Goal: Task Accomplishment & Management: Complete application form

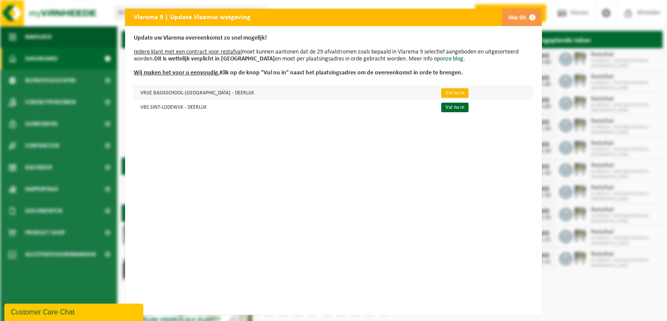
click at [441, 91] on link "Vul nu in" at bounding box center [454, 93] width 27 height 10
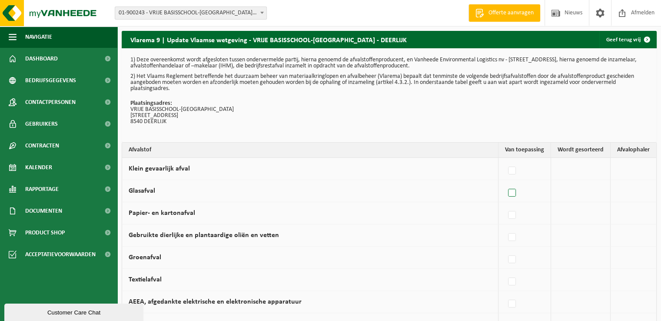
click at [515, 195] on label at bounding box center [512, 192] width 12 height 13
click at [505, 182] on input "Glasafval" at bounding box center [504, 182] width 0 height 0
checkbox input "true"
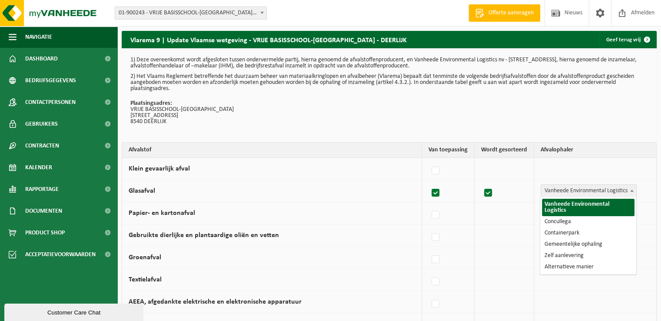
click at [632, 188] on span at bounding box center [631, 190] width 9 height 11
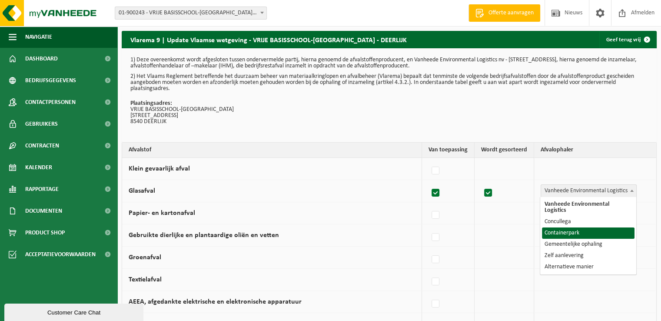
select select "Containerpark"
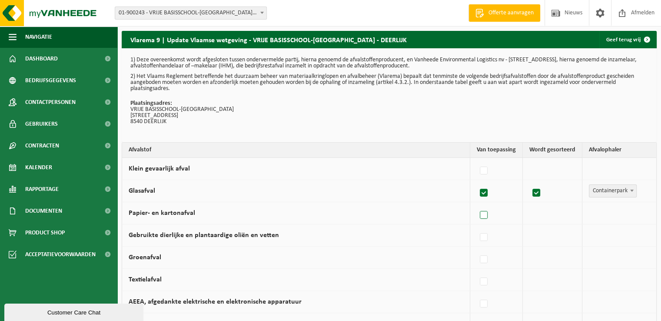
click at [489, 214] on label at bounding box center [484, 215] width 12 height 13
click at [477, 204] on input "Papier- en kartonafval" at bounding box center [476, 204] width 0 height 0
checkbox input "true"
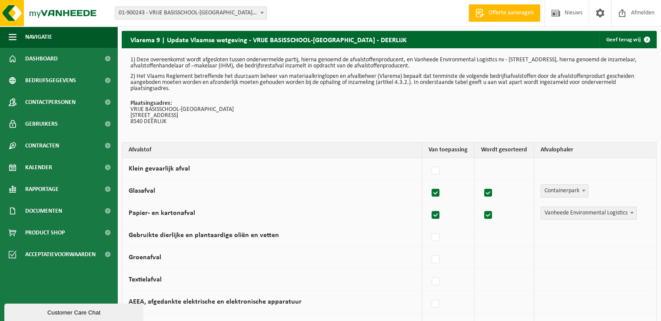
click at [629, 210] on span at bounding box center [631, 212] width 9 height 11
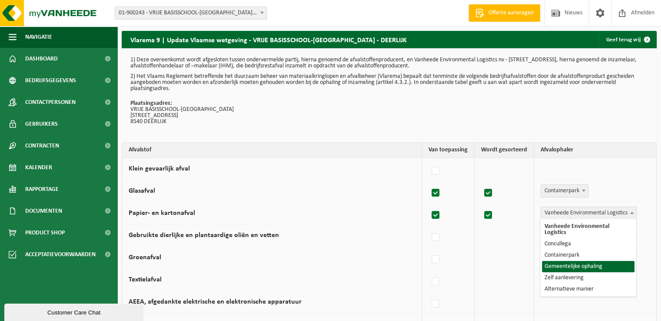
select select "Gemeentelijke ophaling"
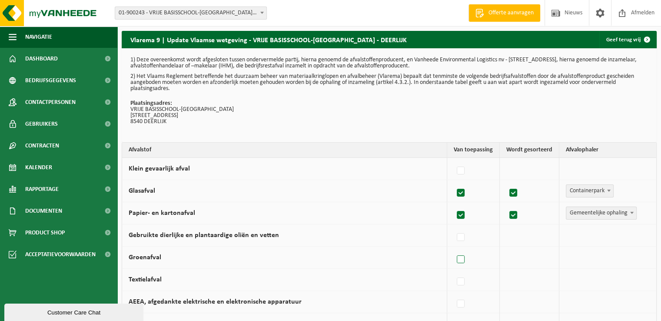
click at [462, 255] on label at bounding box center [461, 259] width 12 height 13
click at [453, 248] on input "Groenafval" at bounding box center [453, 248] width 0 height 0
checkbox input "true"
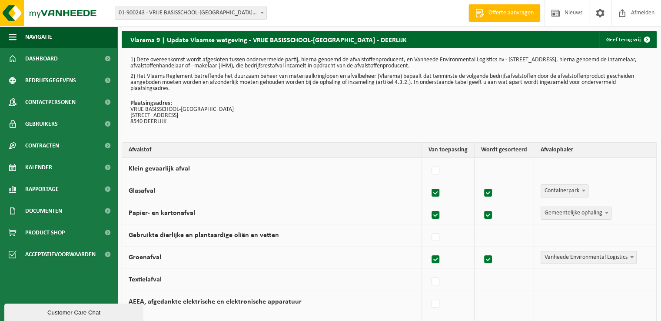
click at [634, 255] on span at bounding box center [631, 256] width 9 height 11
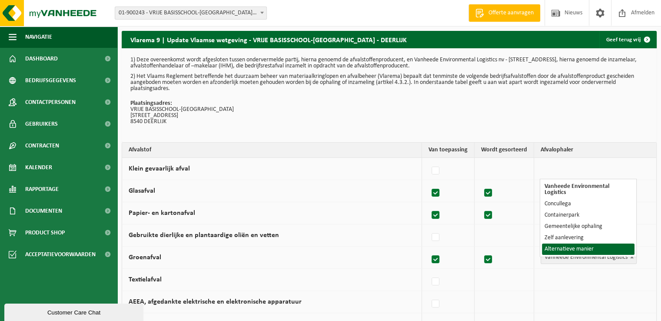
select select "Alternatieve manier"
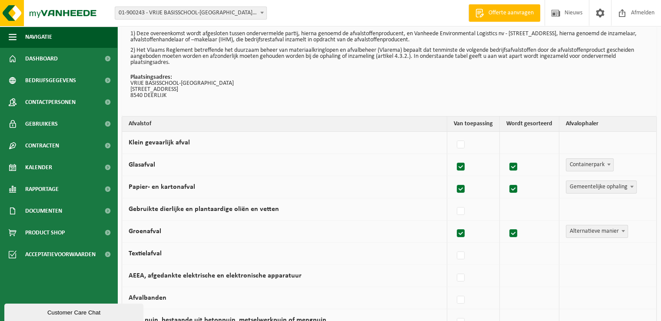
scroll to position [27, 0]
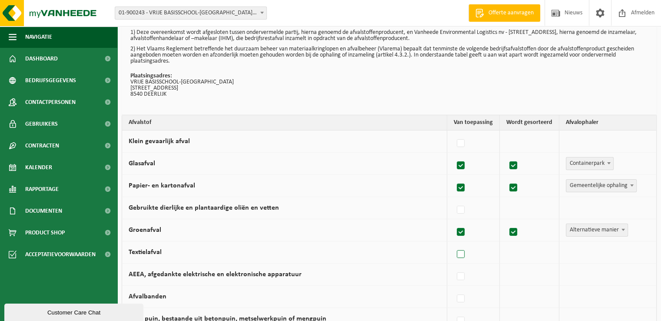
click at [467, 252] on label at bounding box center [461, 254] width 12 height 13
click at [453, 243] on input "Textielafval" at bounding box center [453, 243] width 0 height 0
checkbox input "true"
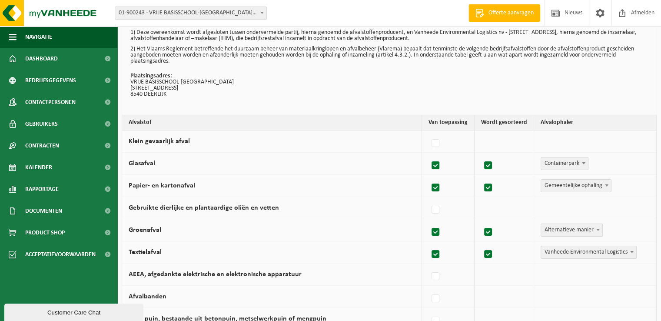
click at [631, 251] on b at bounding box center [631, 252] width 3 height 2
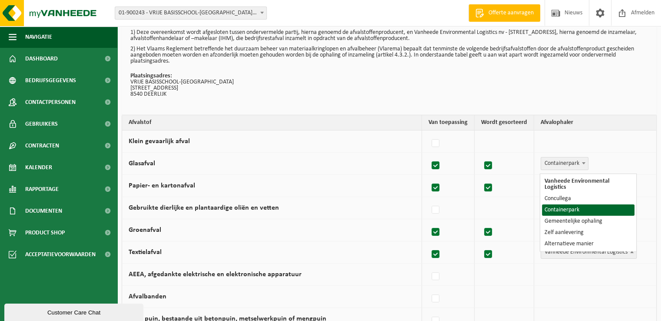
select select "Containerpark"
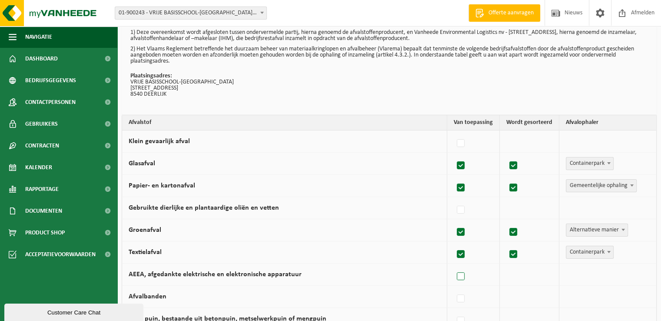
click at [459, 276] on label at bounding box center [461, 276] width 12 height 13
click at [453, 265] on input "AEEA, afgedankte elektrische en elektronische apparatuur" at bounding box center [453, 265] width 0 height 0
checkbox input "true"
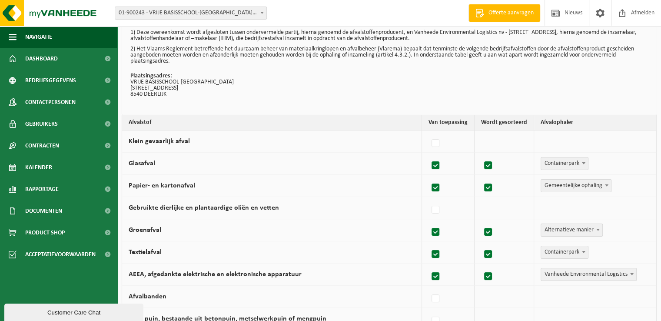
click at [631, 270] on span at bounding box center [631, 273] width 9 height 11
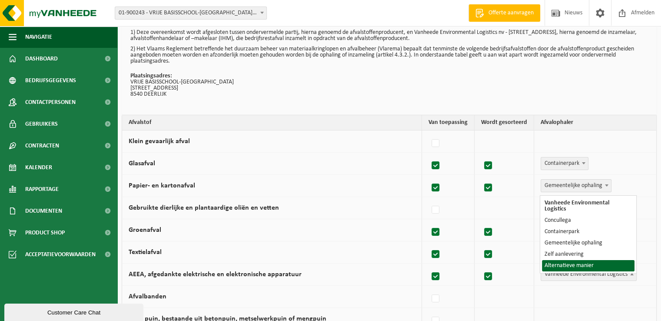
select select "Alternatieve manier"
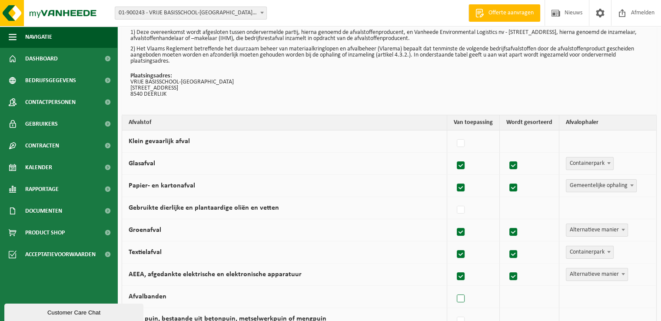
click at [459, 296] on label at bounding box center [461, 298] width 12 height 13
click at [453, 288] on input "Afvalbanden" at bounding box center [453, 287] width 0 height 0
checkbox input "true"
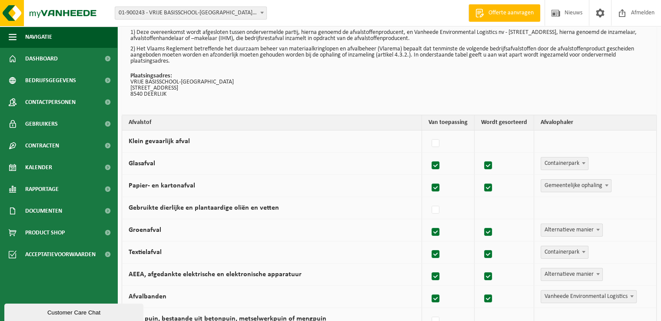
click at [636, 296] on span "Vanheede Environmental Logistics" at bounding box center [588, 296] width 95 height 12
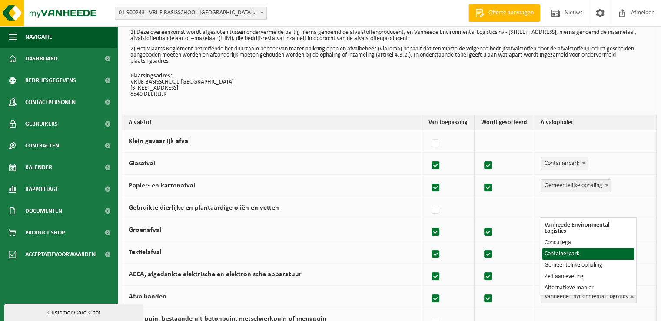
select select "Containerpark"
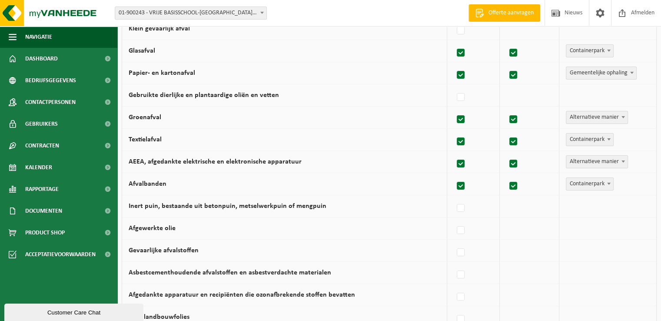
scroll to position [142, 0]
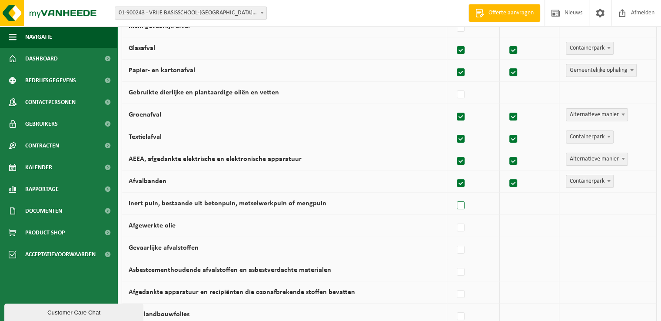
click at [464, 202] on label at bounding box center [461, 205] width 12 height 13
click at [453, 195] on input "Inert puin, bestaande uit betonpuin, metselwerkpuin of mengpuin" at bounding box center [453, 194] width 0 height 0
checkbox input "true"
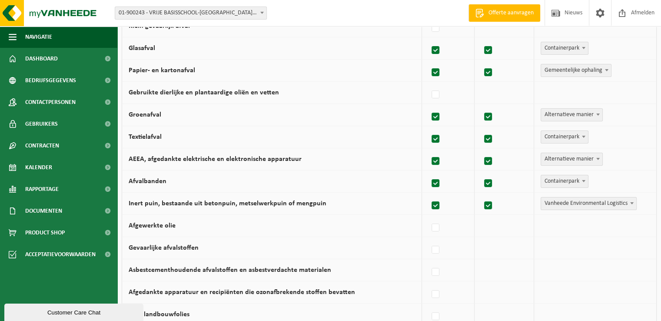
click at [634, 202] on span at bounding box center [631, 202] width 9 height 11
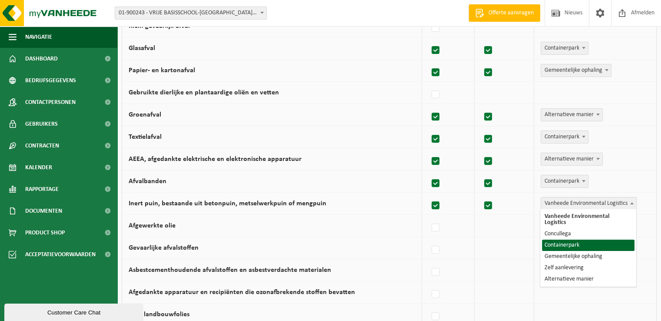
select select "Containerpark"
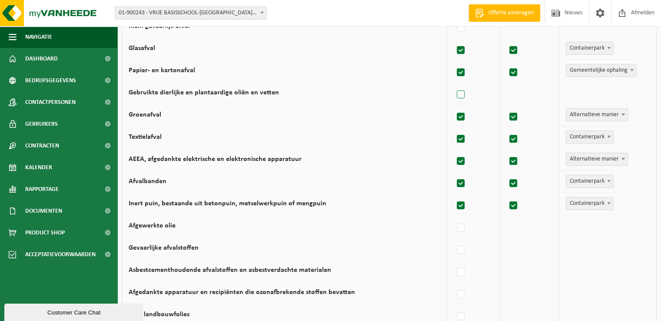
click at [462, 89] on label at bounding box center [461, 94] width 12 height 13
click at [453, 84] on input "Gebruikte dierlijke en plantaardige oliën en vetten" at bounding box center [453, 83] width 0 height 0
checkbox input "true"
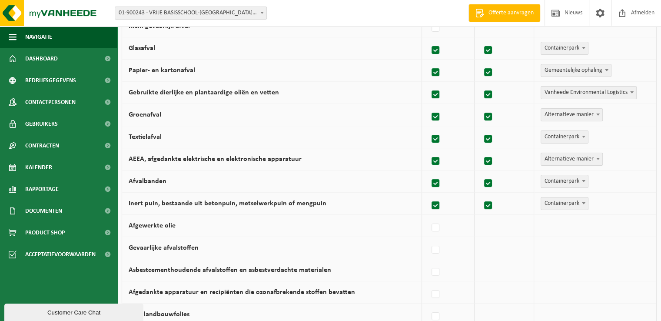
click at [632, 93] on span at bounding box center [631, 91] width 9 height 11
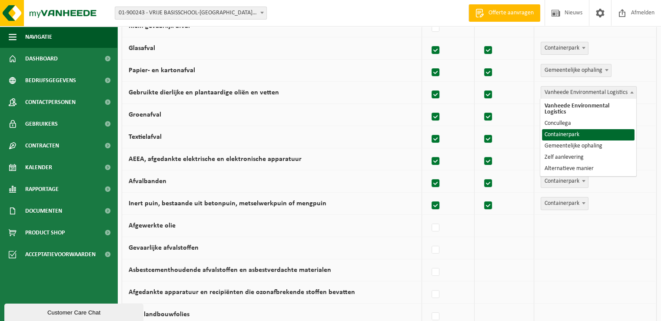
select select "Containerpark"
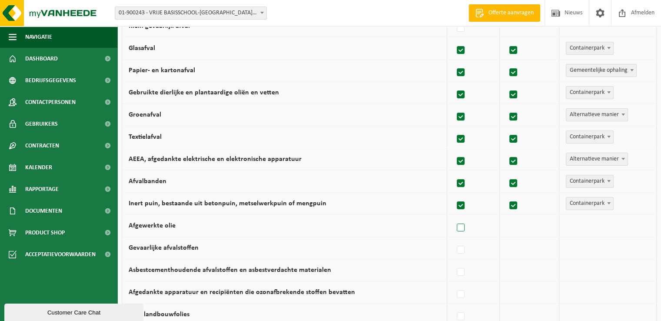
click at [463, 226] on label at bounding box center [461, 227] width 12 height 13
click at [453, 217] on input "Afgewerkte olie" at bounding box center [453, 216] width 0 height 0
checkbox input "true"
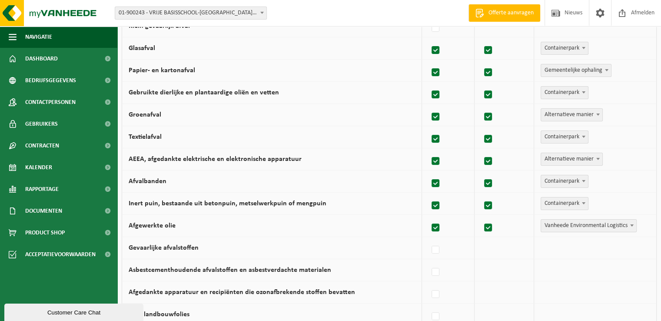
click at [631, 224] on b at bounding box center [631, 225] width 3 height 2
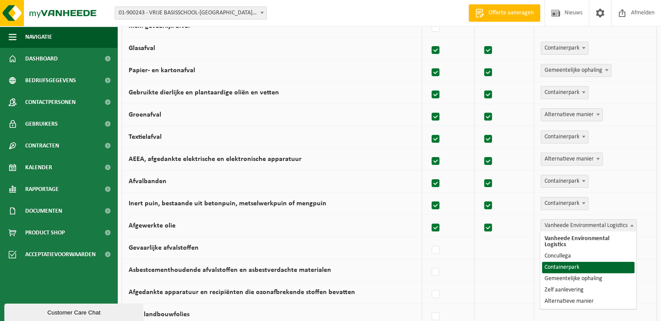
select select "Containerpark"
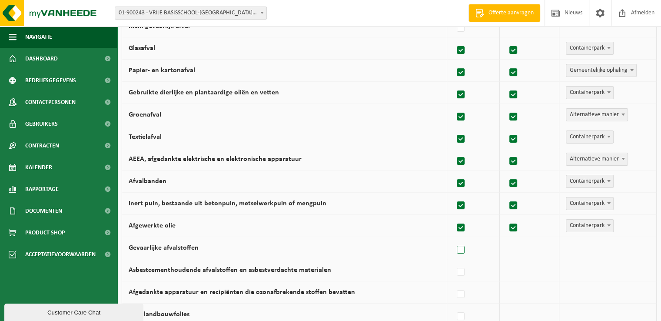
click at [461, 253] on label at bounding box center [461, 249] width 12 height 13
click at [453, 239] on input "Gevaarlijke afvalstoffen" at bounding box center [453, 238] width 0 height 0
checkbox input "true"
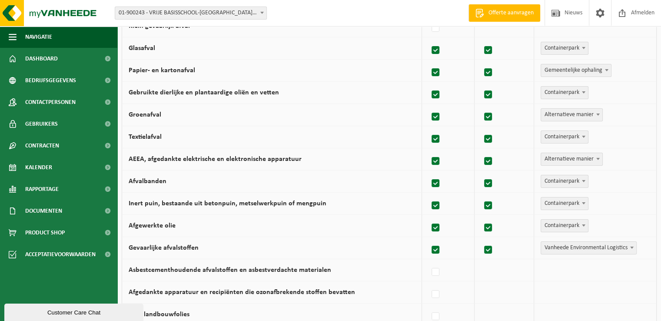
click at [631, 243] on span at bounding box center [631, 247] width 9 height 11
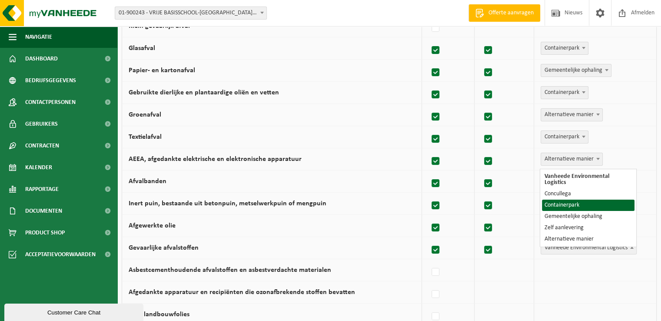
select select "Containerpark"
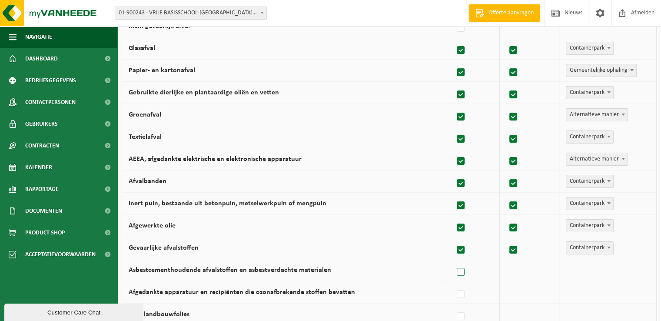
click at [463, 267] on label at bounding box center [461, 271] width 12 height 13
click at [453, 261] on input "Asbestcementhoudende afvalstoffen en asbestverdachte materialen" at bounding box center [453, 261] width 0 height 0
checkbox input "true"
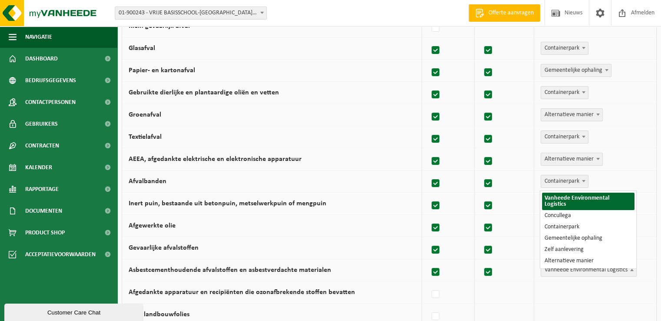
click at [632, 265] on span at bounding box center [631, 269] width 9 height 11
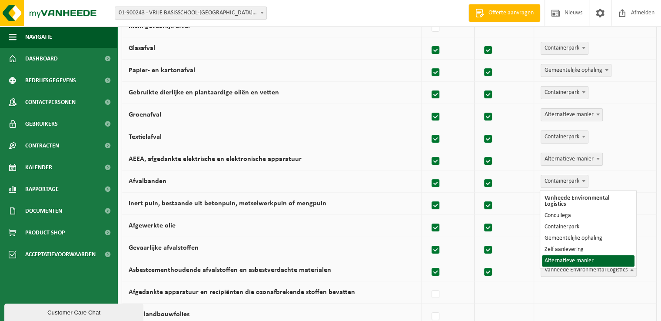
select select "Alternatieve manier"
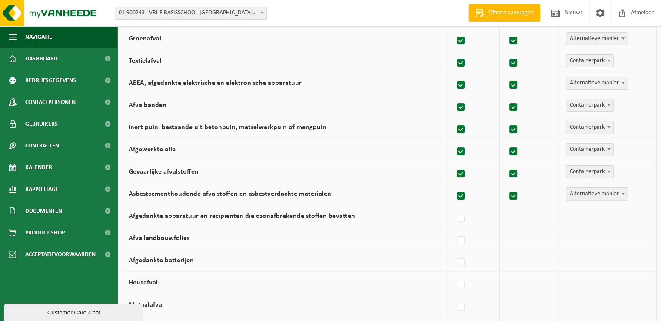
scroll to position [225, 0]
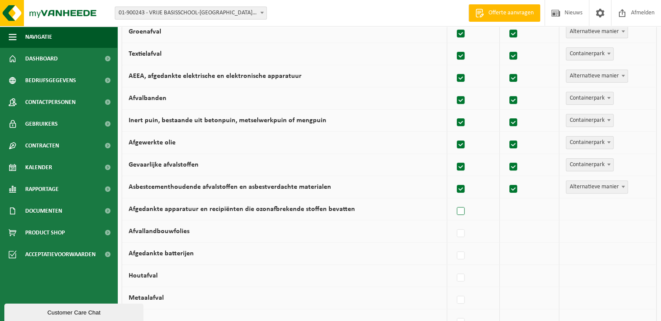
click at [462, 207] on label at bounding box center [461, 211] width 12 height 13
click at [453, 200] on input "Afgedankte apparatuur en recipiënten die ozonafbrekende stoffen bevatten" at bounding box center [453, 200] width 0 height 0
checkbox input "true"
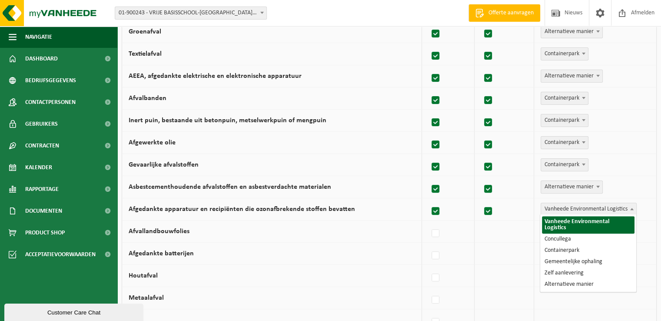
click at [632, 205] on span at bounding box center [631, 208] width 9 height 11
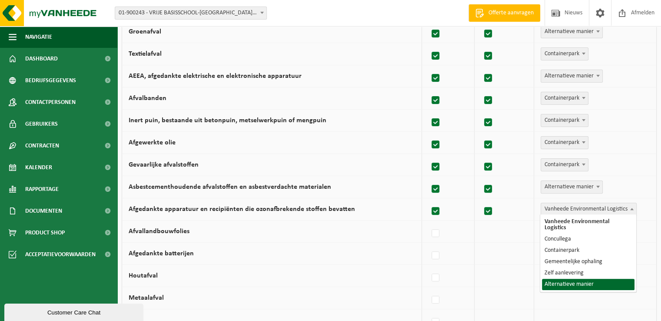
select select "Alternatieve manier"
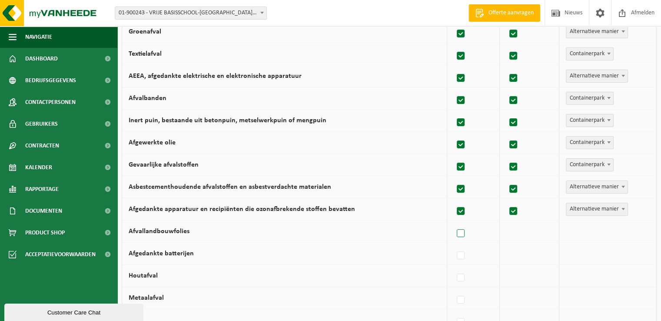
click at [460, 228] on label at bounding box center [461, 233] width 12 height 13
click at [453, 222] on input "Afvallandbouwfolies" at bounding box center [453, 222] width 0 height 0
checkbox input "true"
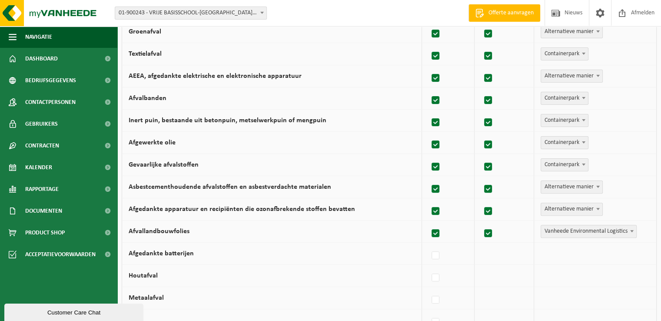
click at [630, 228] on span at bounding box center [631, 230] width 9 height 11
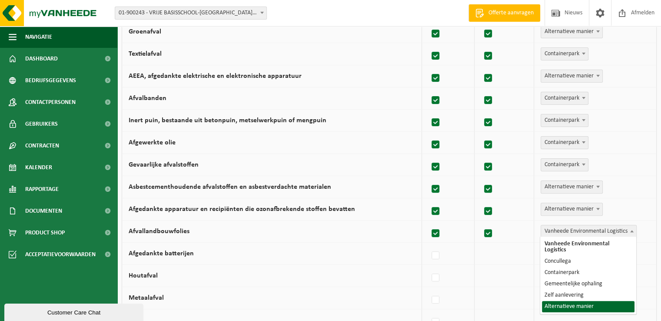
select select "Alternatieve manier"
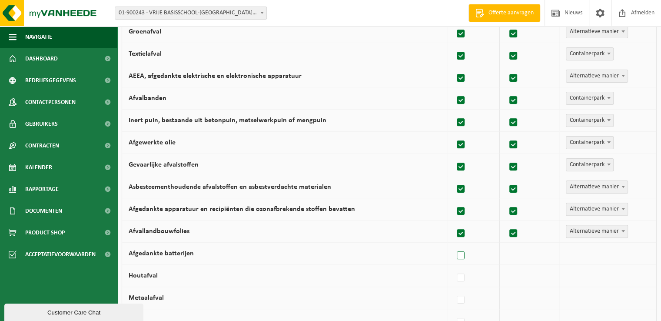
click at [460, 255] on label at bounding box center [461, 255] width 12 height 13
click at [453, 245] on input "Afgedankte batterijen" at bounding box center [453, 244] width 0 height 0
checkbox input "true"
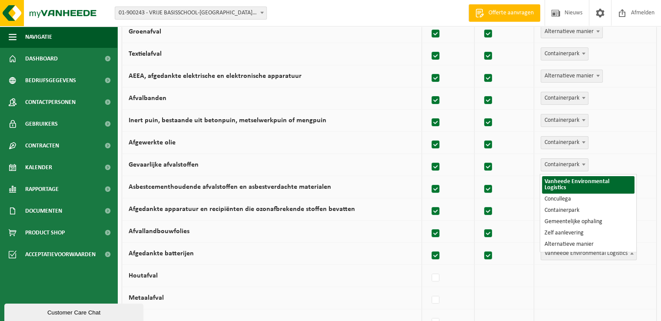
click at [634, 247] on span at bounding box center [631, 252] width 9 height 11
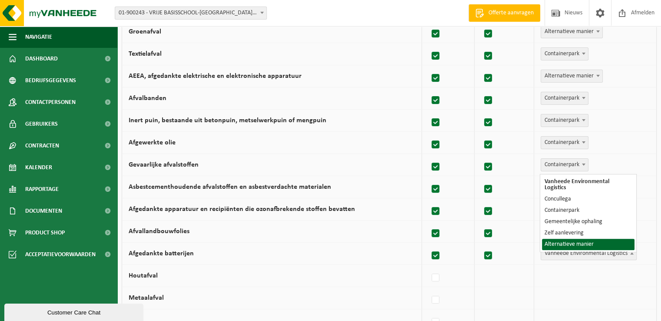
select select "Alternatieve manier"
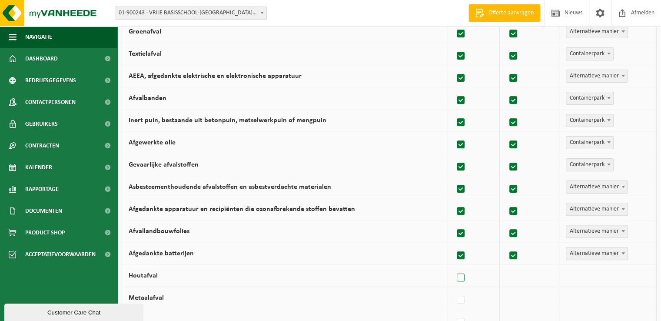
click at [464, 271] on label at bounding box center [461, 277] width 12 height 13
click at [453, 267] on input "Houtafval" at bounding box center [453, 266] width 0 height 0
checkbox input "true"
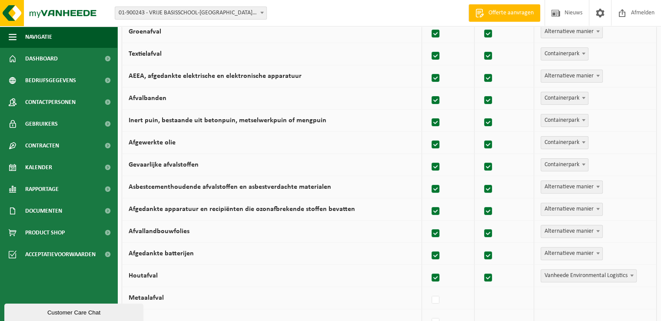
click at [632, 269] on span at bounding box center [631, 274] width 9 height 11
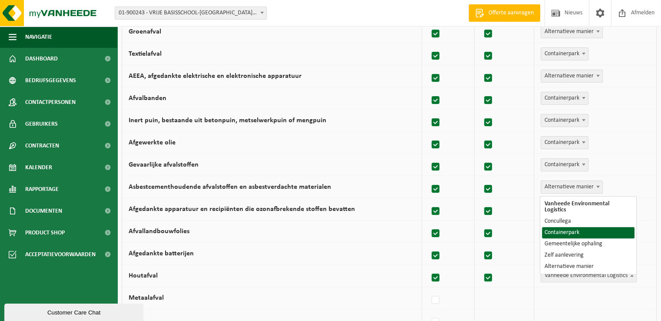
select select "Containerpark"
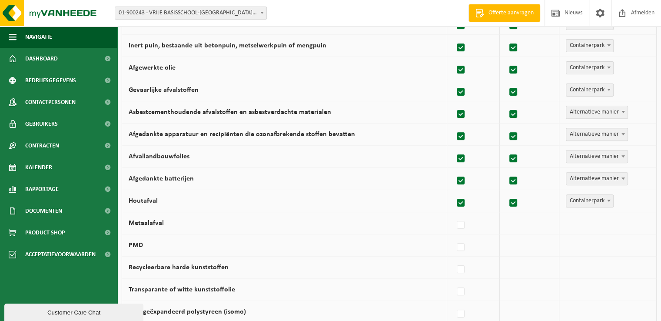
scroll to position [301, 0]
click at [459, 222] on label at bounding box center [461, 224] width 12 height 13
click at [453, 214] on input "Metaalafval" at bounding box center [453, 213] width 0 height 0
checkbox input "true"
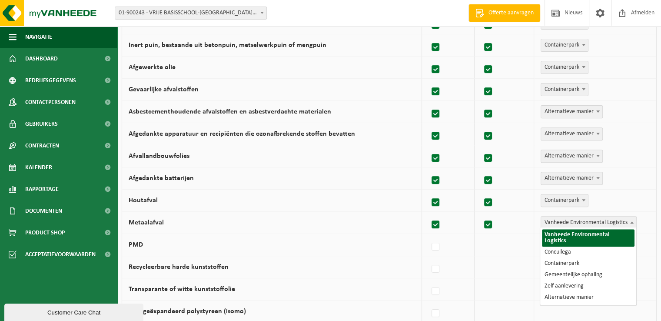
click at [633, 218] on span at bounding box center [631, 221] width 9 height 11
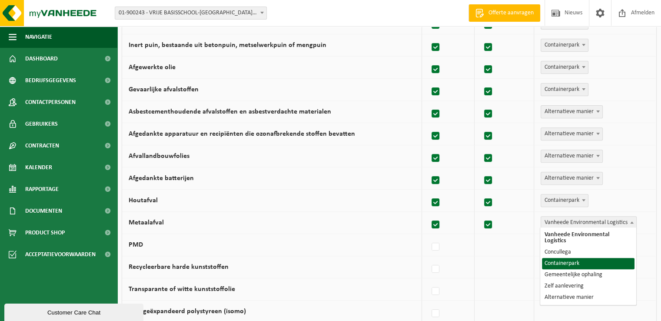
select select "Containerpark"
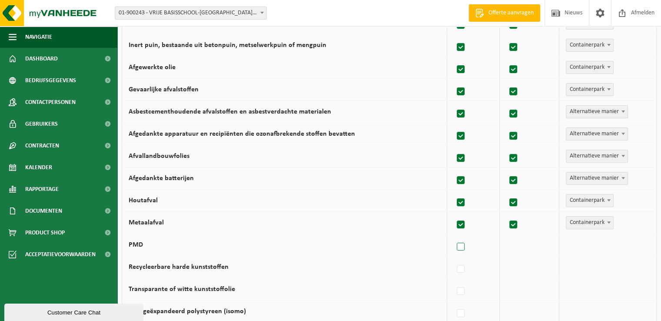
click at [461, 246] on label at bounding box center [461, 246] width 12 height 13
click at [453, 236] on input "PMD" at bounding box center [453, 235] width 0 height 0
checkbox input "true"
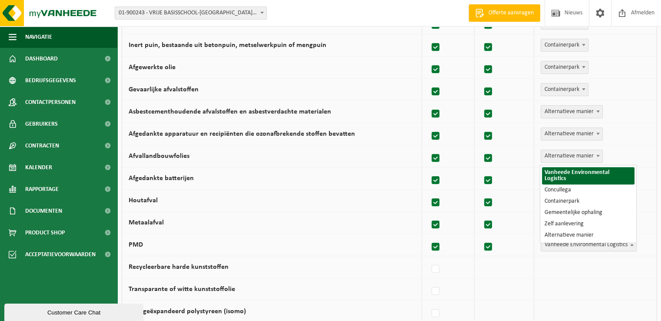
click at [631, 240] on span at bounding box center [631, 243] width 9 height 11
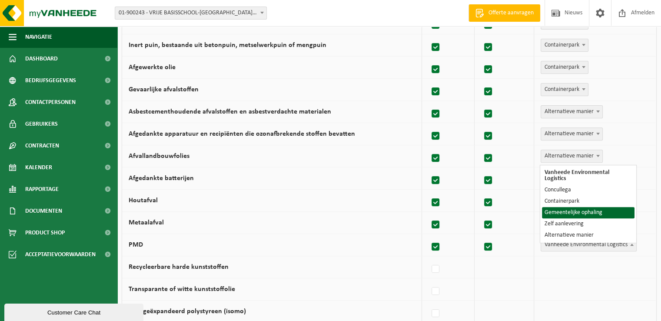
select select "Gemeentelijke ophaling"
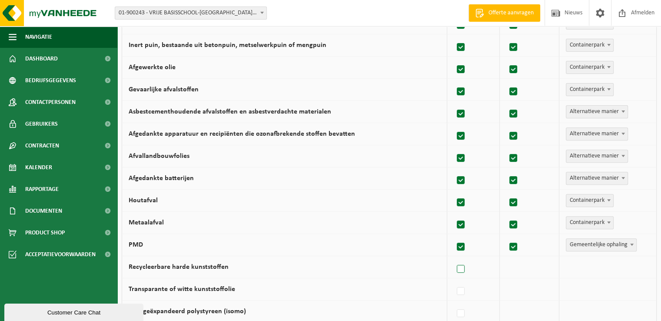
click at [462, 270] on label at bounding box center [461, 268] width 12 height 13
click at [453, 258] on input "Recycleerbare harde kunststoffen" at bounding box center [453, 258] width 0 height 0
checkbox input "true"
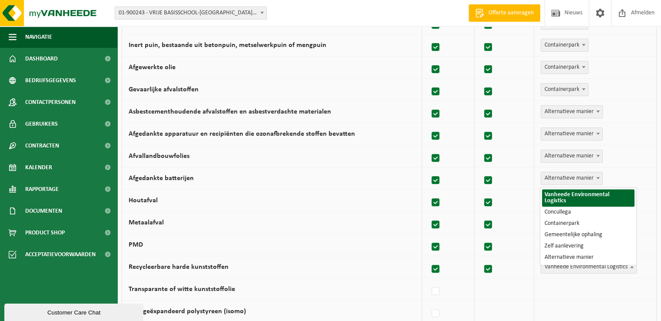
click at [631, 265] on b at bounding box center [631, 266] width 3 height 2
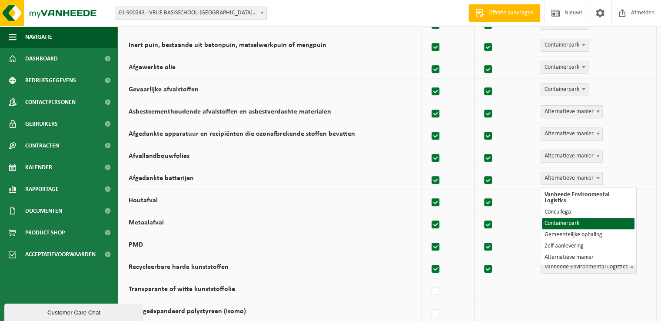
select select "Containerpark"
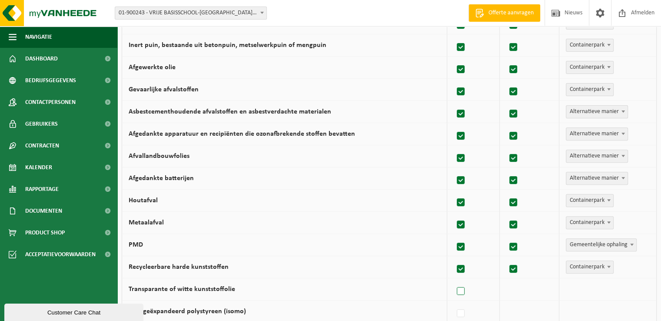
click at [460, 288] on label at bounding box center [461, 291] width 12 height 13
click at [453, 280] on input "Transparante of witte kunststoffolie" at bounding box center [453, 280] width 0 height 0
checkbox input "true"
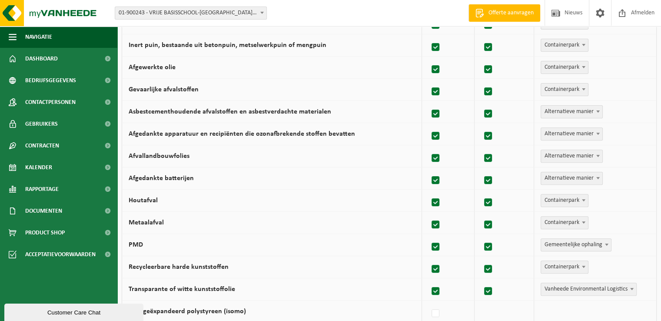
click at [632, 285] on span at bounding box center [631, 288] width 9 height 11
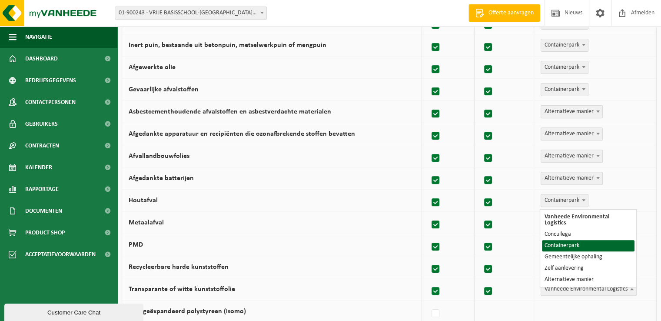
select select "Containerpark"
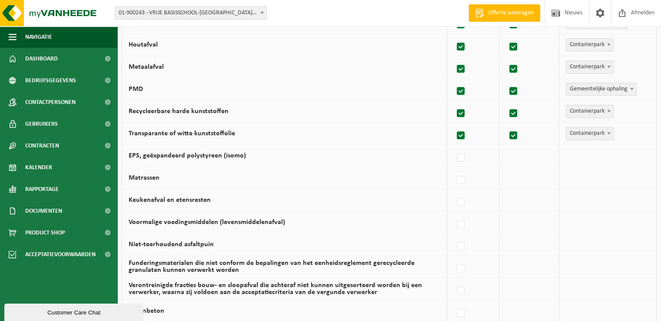
scroll to position [460, 0]
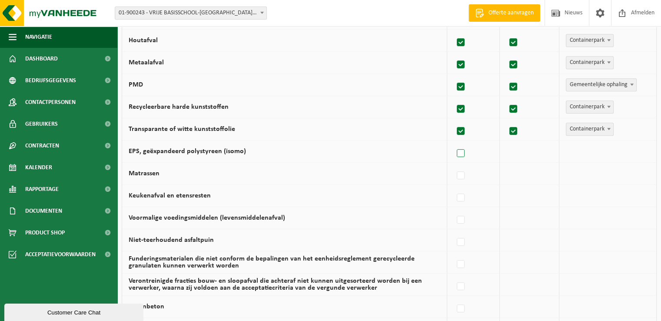
click at [462, 151] on label at bounding box center [461, 153] width 12 height 13
click at [453, 142] on input "EPS, geëxpandeerd polystyreen (isomo)" at bounding box center [453, 142] width 0 height 0
checkbox input "true"
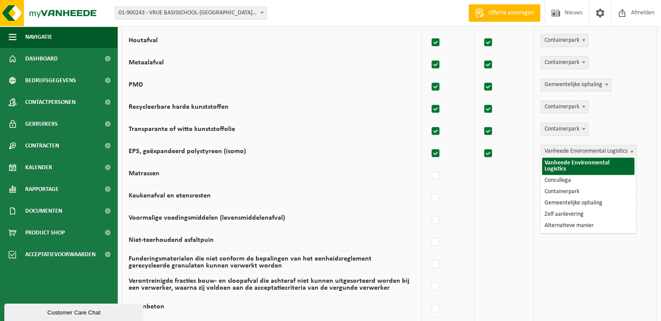
click at [635, 145] on span at bounding box center [631, 150] width 9 height 11
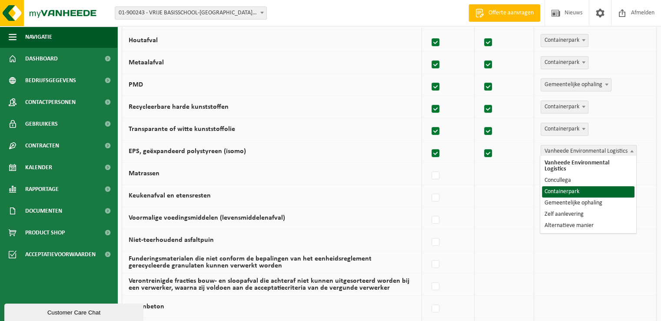
select select "Containerpark"
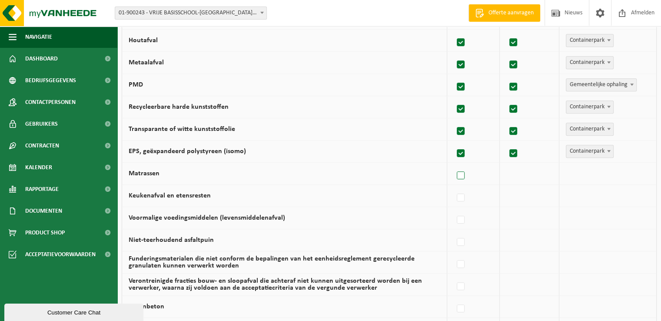
click at [463, 172] on label at bounding box center [461, 175] width 12 height 13
click at [453, 165] on input "Matrassen" at bounding box center [453, 164] width 0 height 0
checkbox input "true"
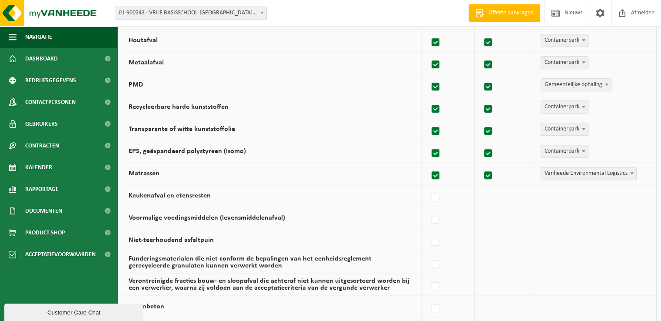
click at [636, 170] on span at bounding box center [631, 172] width 9 height 11
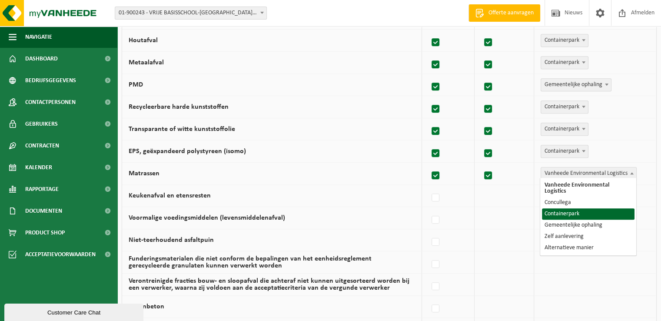
select select "Containerpark"
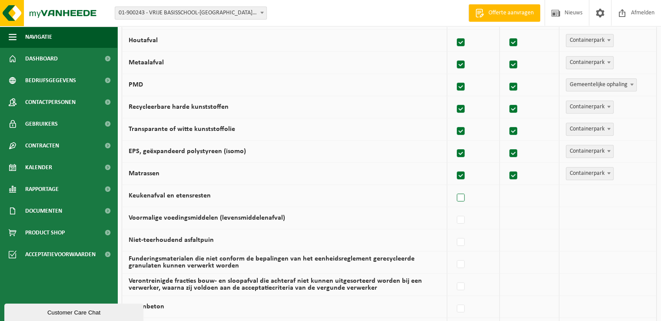
click at [462, 198] on label at bounding box center [461, 197] width 12 height 13
click at [453, 187] on input "Keukenafval en etensresten" at bounding box center [453, 186] width 0 height 0
checkbox input "true"
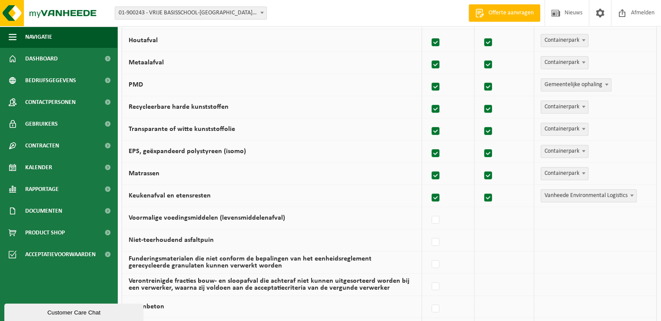
click at [633, 191] on span at bounding box center [631, 194] width 9 height 11
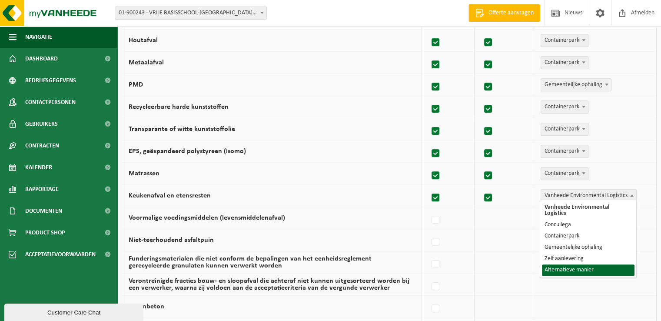
select select "Alternatieve manier"
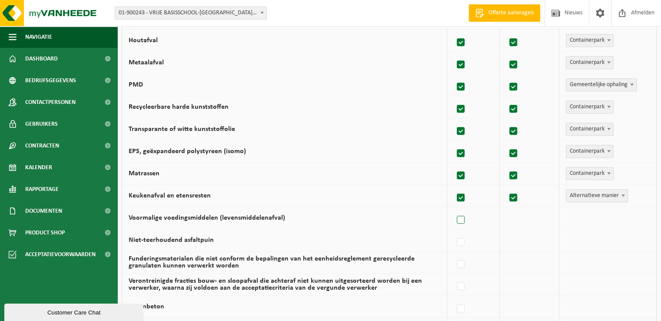
click at [462, 217] on label at bounding box center [461, 219] width 12 height 13
click at [453, 209] on input "Voormalige voedingsmiddelen (levensmiddelenafval)" at bounding box center [453, 209] width 0 height 0
checkbox input "true"
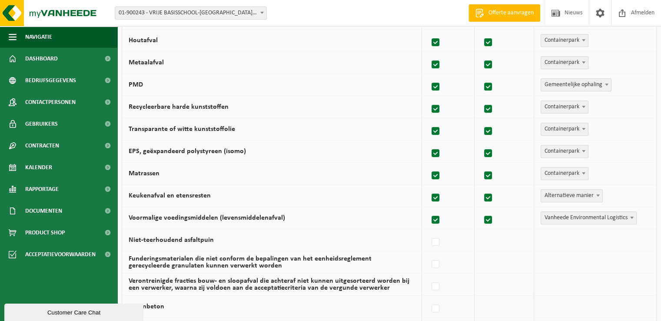
click at [629, 216] on span at bounding box center [631, 217] width 9 height 11
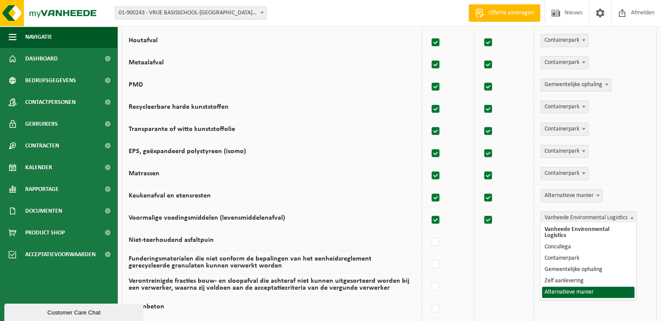
select select "Alternatieve manier"
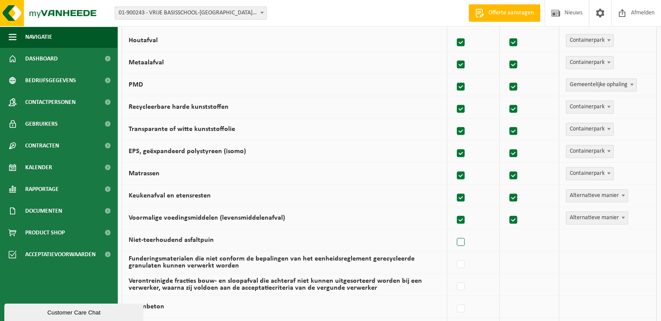
click at [458, 238] on label at bounding box center [461, 241] width 12 height 13
click at [453, 231] on input "Niet-teerhoudend asfaltpuin" at bounding box center [453, 231] width 0 height 0
checkbox input "true"
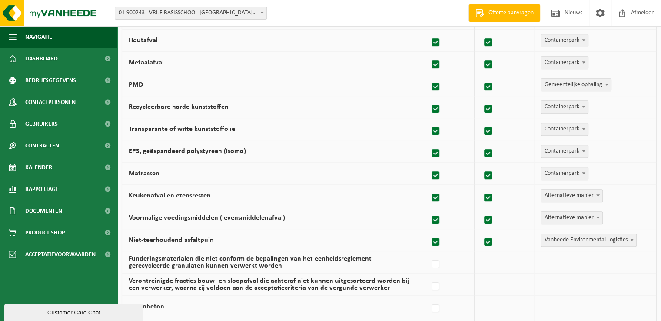
click at [630, 238] on b at bounding box center [631, 239] width 3 height 2
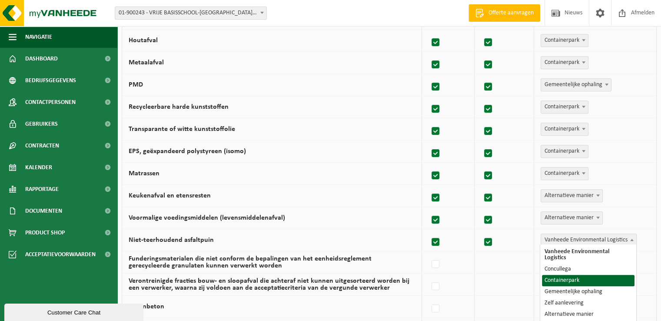
select select "Containerpark"
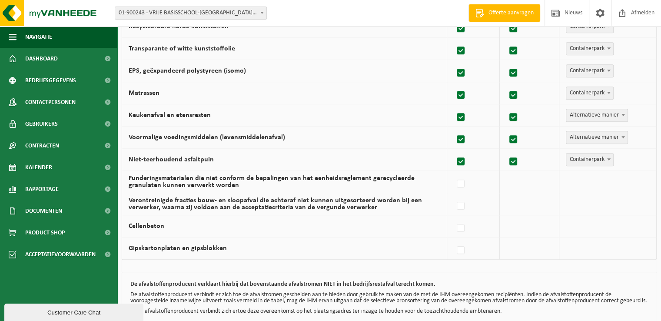
scroll to position [543, 0]
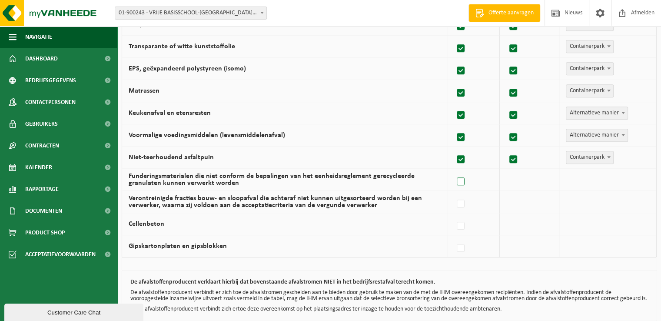
click at [459, 175] on label at bounding box center [461, 181] width 12 height 13
click at [453, 171] on input "Funderingsmaterialen die niet conform de bepalingen van het eenheidsreglement g…" at bounding box center [453, 170] width 0 height 0
checkbox input "true"
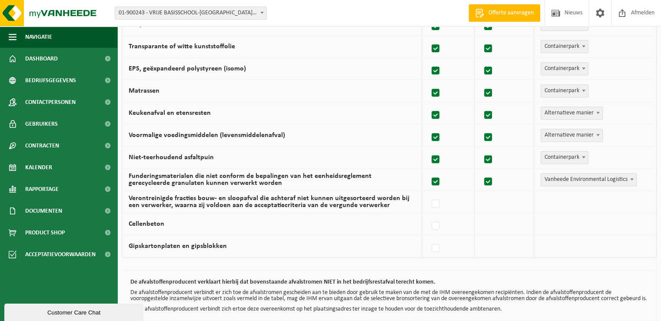
click at [633, 173] on span at bounding box center [631, 178] width 9 height 11
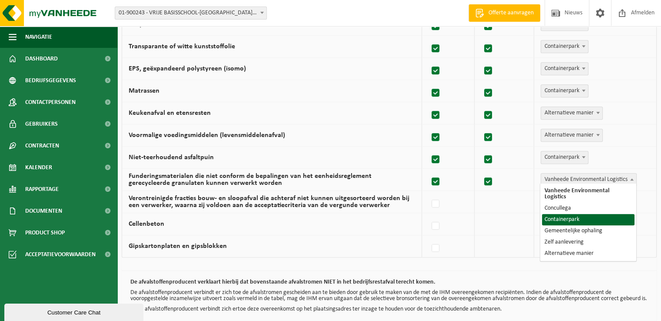
select select "Containerpark"
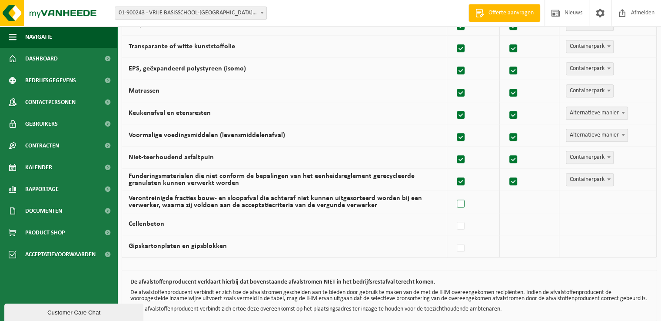
click at [461, 202] on label at bounding box center [461, 203] width 12 height 13
click at [453, 193] on input "Verontreinigde fracties bouw- en sloopafval die achteraf niet kunnen uitgesorte…" at bounding box center [453, 192] width 0 height 0
checkbox input "true"
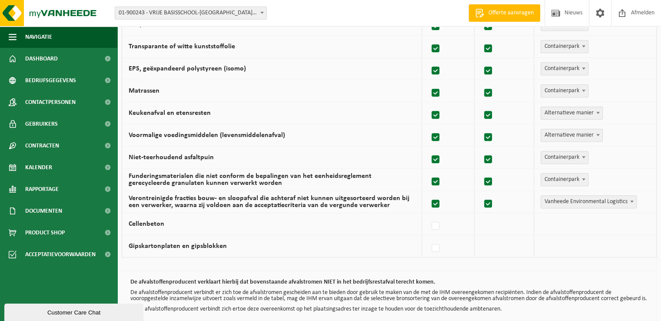
click at [632, 200] on b at bounding box center [631, 201] width 3 height 2
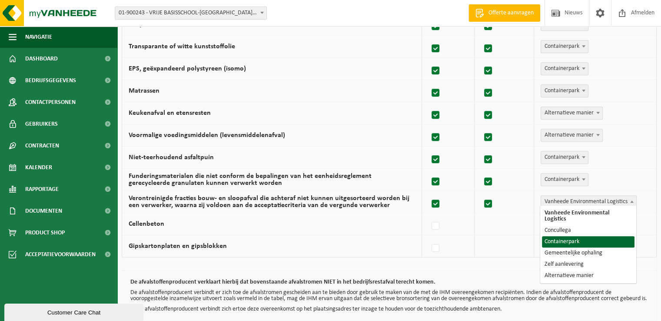
select select "Containerpark"
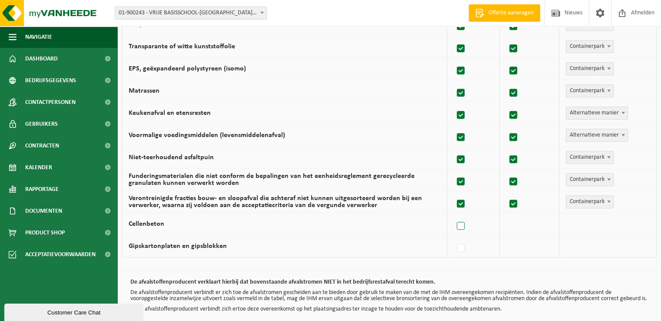
click at [461, 223] on label at bounding box center [461, 225] width 12 height 13
click at [453, 215] on input "Cellenbeton" at bounding box center [453, 215] width 0 height 0
checkbox input "true"
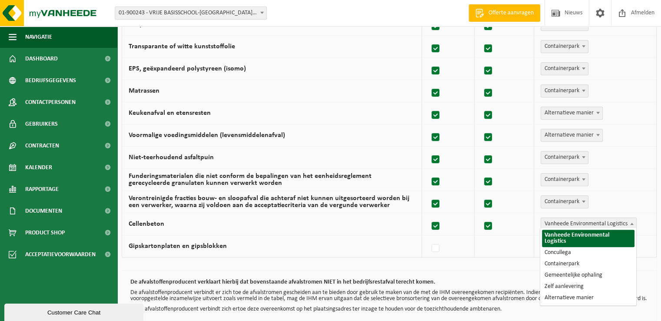
click at [629, 221] on span at bounding box center [631, 223] width 9 height 11
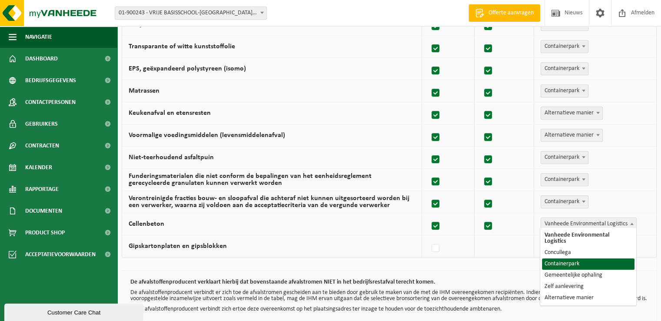
select select "Containerpark"
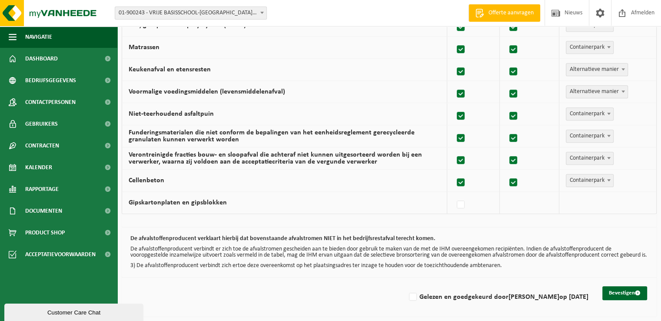
scroll to position [590, 0]
click at [463, 198] on label at bounding box center [461, 204] width 12 height 13
click at [453, 194] on input "Gipskartonplaten en gipsblokken" at bounding box center [453, 193] width 0 height 0
checkbox input "true"
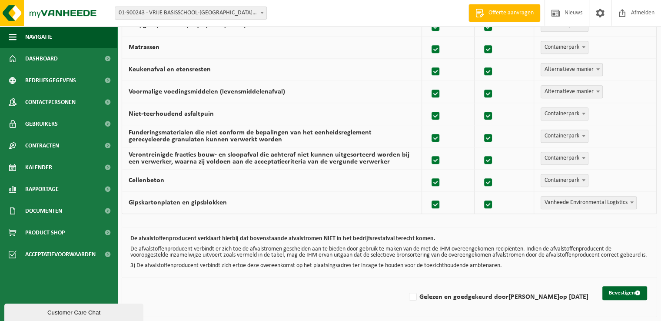
click at [632, 201] on b at bounding box center [631, 202] width 3 height 2
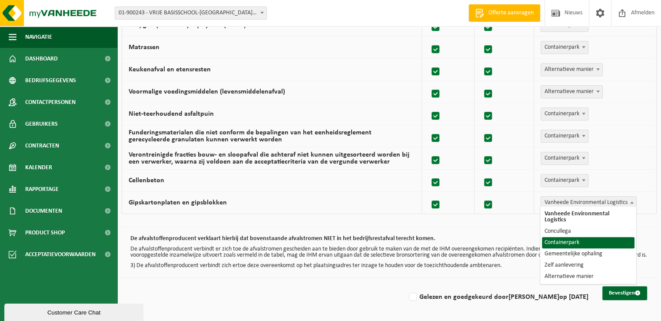
select select "Containerpark"
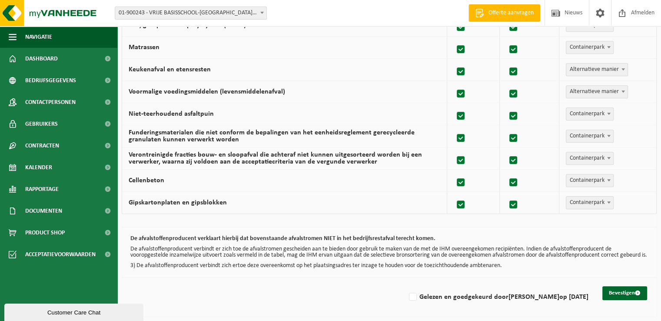
click at [621, 63] on span at bounding box center [623, 68] width 9 height 11
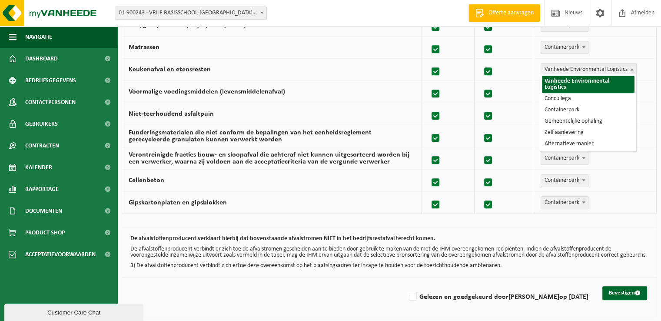
click at [632, 63] on span at bounding box center [631, 68] width 9 height 11
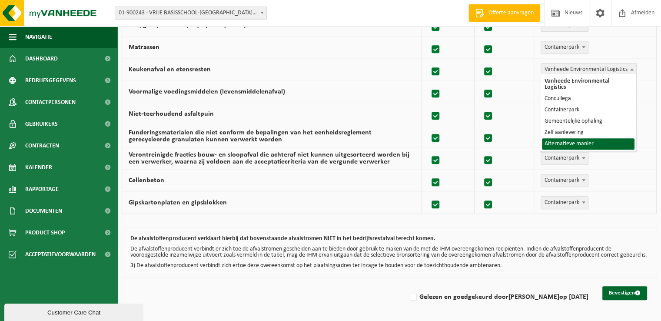
select select "Alternatieve manier"
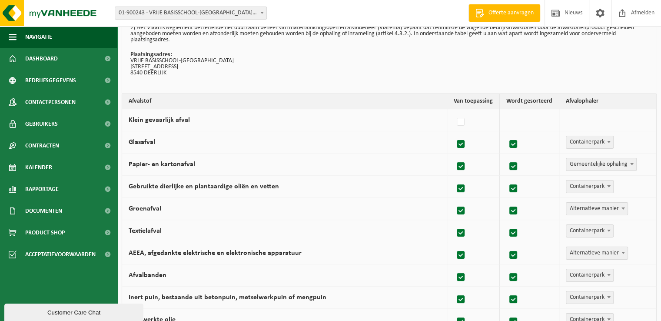
scroll to position [54, 0]
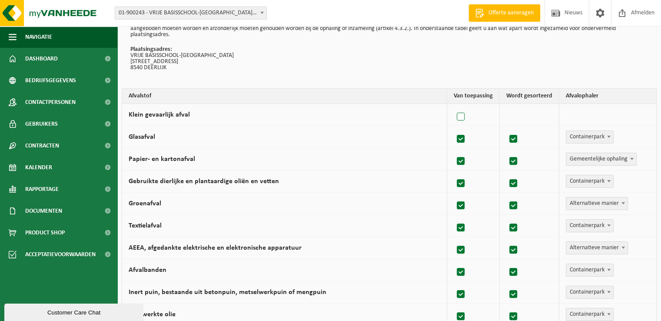
click at [466, 114] on label at bounding box center [461, 116] width 12 height 13
click at [453, 106] on input "Klein gevaarlijk afval" at bounding box center [453, 106] width 0 height 0
checkbox input "true"
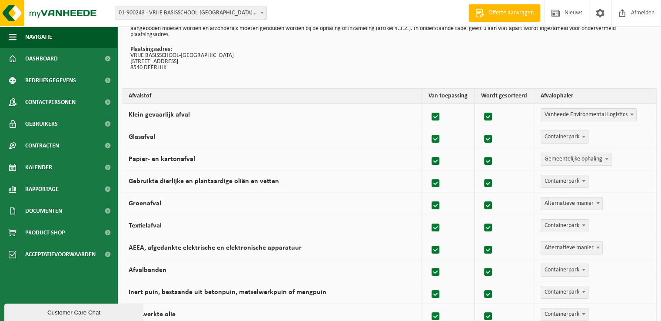
click at [436, 117] on label at bounding box center [436, 116] width 12 height 13
click at [428, 106] on input "Klein gevaarlijk afval" at bounding box center [428, 106] width 0 height 0
checkbox input "false"
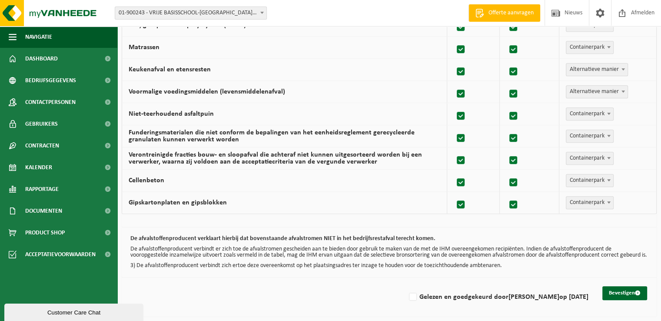
scroll to position [590, 0]
click at [407, 295] on label "Gelezen en goedgekeurd door VIRGINIE VANCOPPENOLLE op 08/09/25" at bounding box center [497, 296] width 181 height 13
click at [405, 286] on input "Gelezen en goedgekeurd door VIRGINIE VANCOPPENOLLE op 08/09/25" at bounding box center [405, 285] width 0 height 0
checkbox input "true"
click at [620, 295] on button "Bevestigen" at bounding box center [624, 293] width 45 height 14
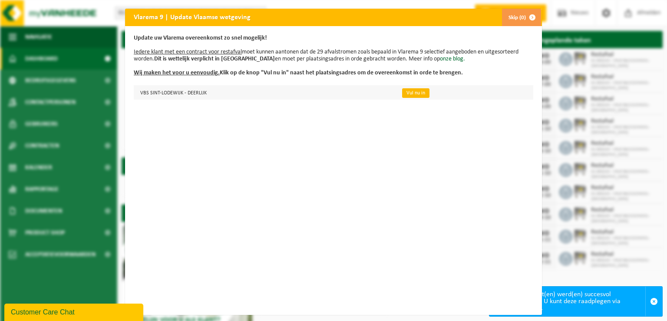
click at [404, 94] on link "Vul nu in" at bounding box center [415, 93] width 27 height 10
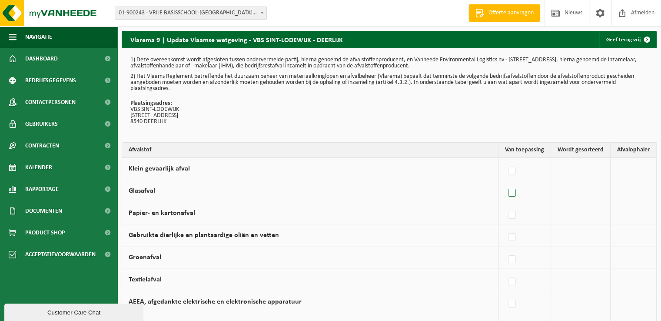
click at [513, 192] on label at bounding box center [512, 192] width 12 height 13
click at [505, 182] on input "Glasafval" at bounding box center [504, 182] width 0 height 0
checkbox input "true"
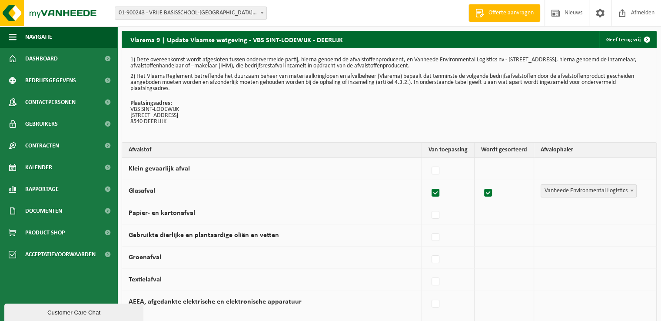
click at [587, 190] on span "Vanheede Environmental Logistics" at bounding box center [588, 191] width 95 height 12
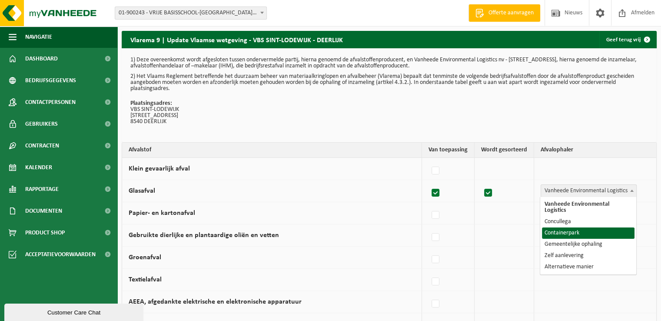
select select "Containerpark"
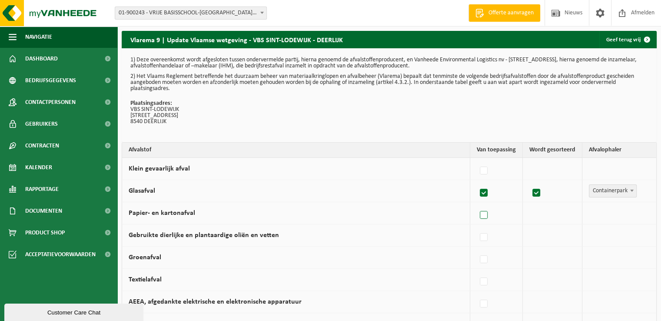
click at [483, 214] on label at bounding box center [484, 215] width 12 height 13
click at [477, 204] on input "Papier- en kartonafval" at bounding box center [476, 204] width 0 height 0
checkbox input "true"
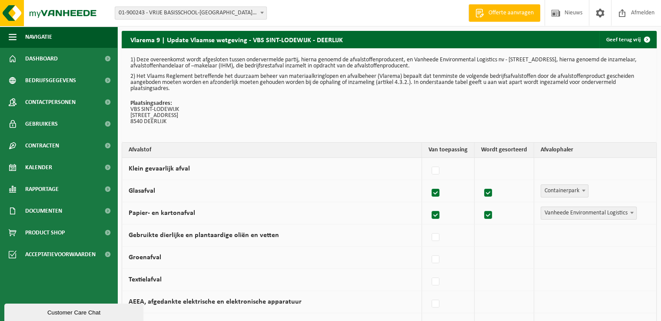
click at [582, 216] on span "Vanheede Environmental Logistics" at bounding box center [588, 213] width 95 height 12
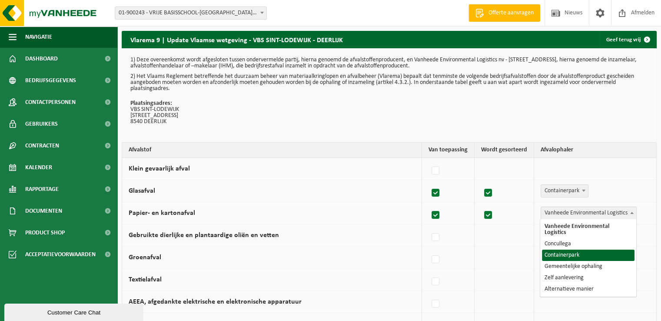
select select "Containerpark"
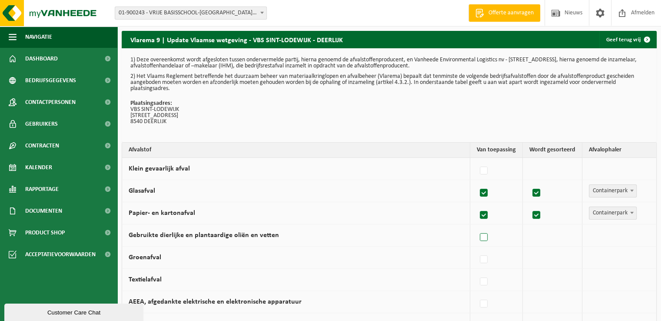
click at [486, 238] on label at bounding box center [484, 237] width 12 height 13
click at [477, 226] on input "Gebruikte dierlijke en plantaardige oliën en vetten" at bounding box center [476, 226] width 0 height 0
checkbox input "true"
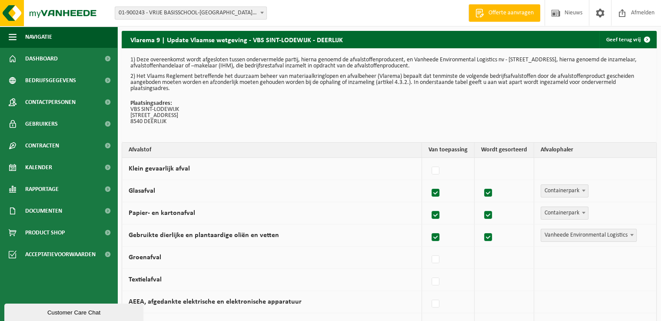
click at [575, 234] on span "Vanheede Environmental Logistics" at bounding box center [588, 235] width 95 height 12
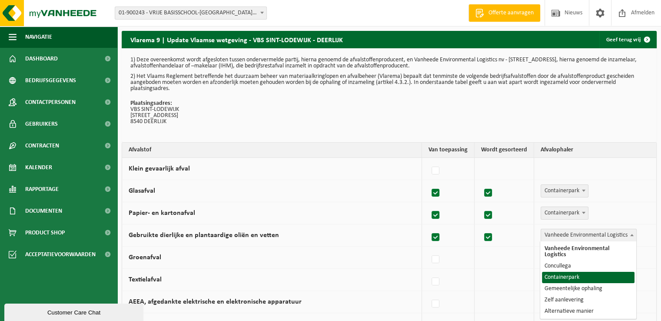
select select "Containerpark"
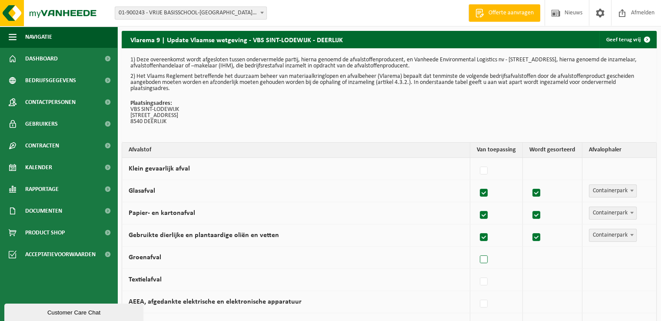
click at [487, 260] on label at bounding box center [484, 259] width 12 height 13
click at [477, 248] on input "Groenafval" at bounding box center [476, 248] width 0 height 0
checkbox input "true"
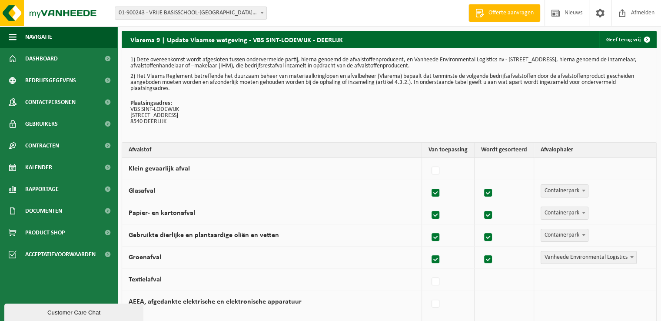
click at [561, 257] on span "Vanheede Environmental Logistics" at bounding box center [588, 257] width 95 height 12
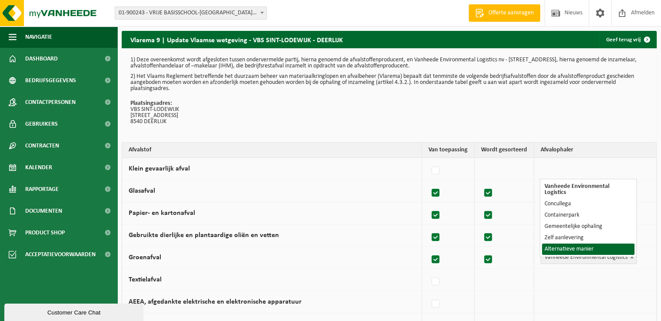
select select "Alternatieve manier"
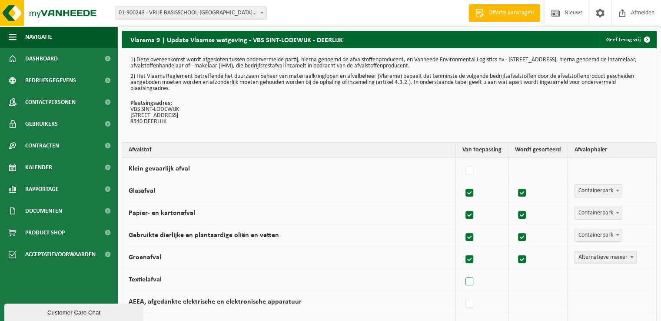
click at [471, 278] on label at bounding box center [469, 281] width 12 height 13
click at [462, 271] on input "Textielafval" at bounding box center [462, 270] width 0 height 0
checkbox input "true"
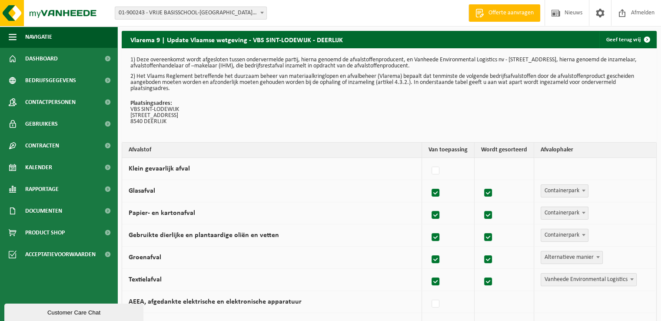
click at [556, 277] on span "Vanheede Environmental Logistics" at bounding box center [588, 279] width 95 height 12
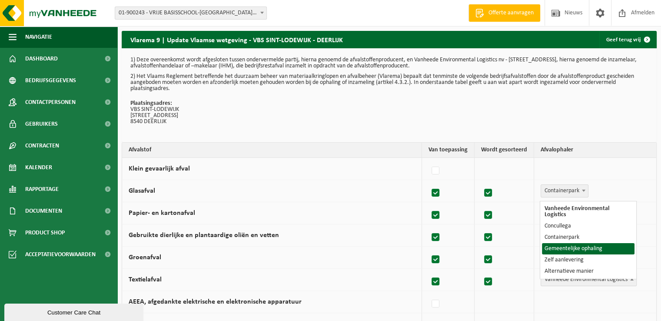
select select "Gemeentelijke ophaling"
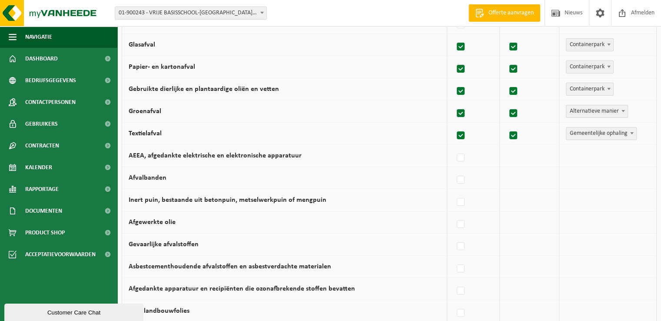
scroll to position [149, 0]
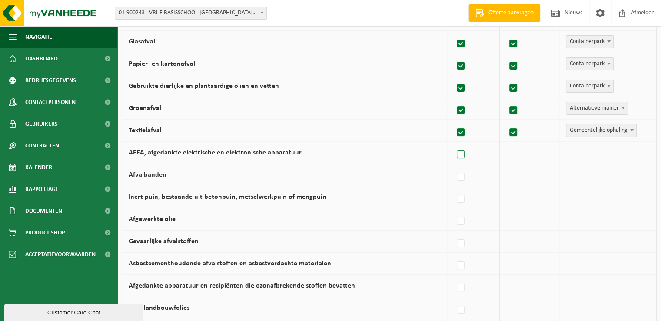
click at [464, 154] on label at bounding box center [461, 154] width 12 height 13
click at [453, 144] on input "AEEA, afgedankte elektrische en elektronische apparatuur" at bounding box center [453, 143] width 0 height 0
checkbox input "true"
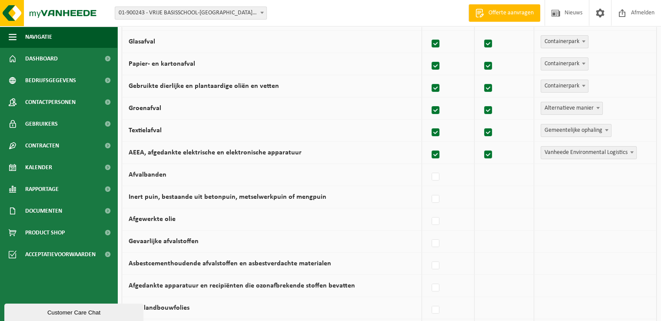
click at [575, 152] on span "Vanheede Environmental Logistics" at bounding box center [588, 152] width 95 height 12
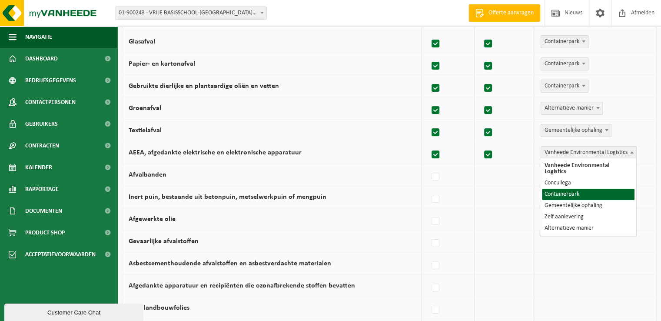
select select "Containerpark"
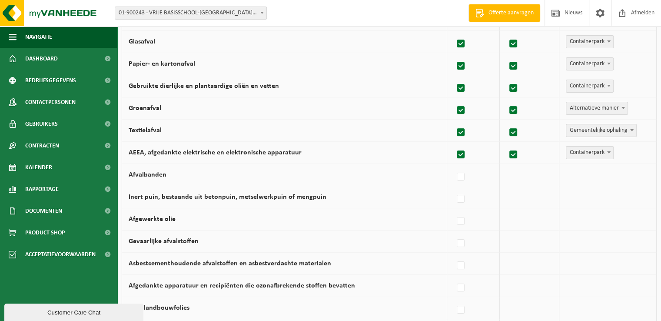
click at [460, 175] on label at bounding box center [461, 176] width 12 height 13
click at [453, 166] on input "Afvalbanden" at bounding box center [453, 166] width 0 height 0
checkbox input "true"
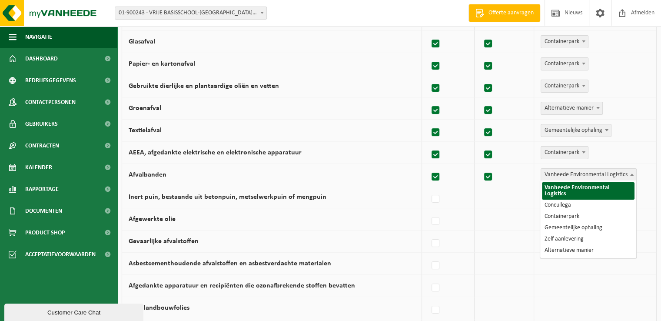
click at [559, 174] on span "Vanheede Environmental Logistics" at bounding box center [588, 175] width 95 height 12
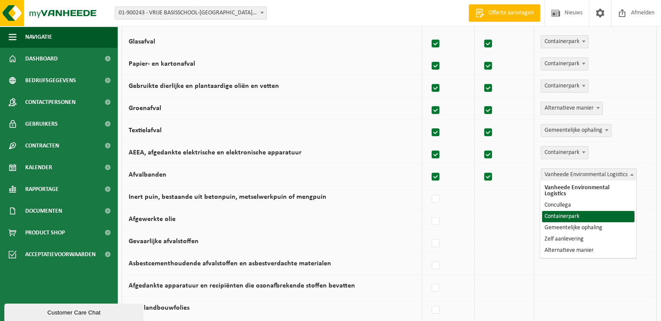
select select "Containerpark"
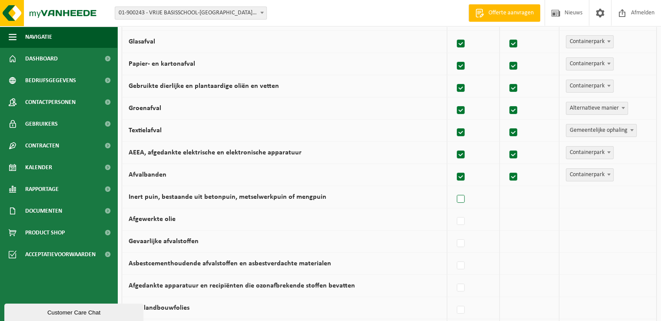
click at [460, 200] on label at bounding box center [461, 198] width 12 height 13
click at [453, 188] on input "Inert puin, bestaande uit betonpuin, metselwerkpuin of mengpuin" at bounding box center [453, 188] width 0 height 0
checkbox input "true"
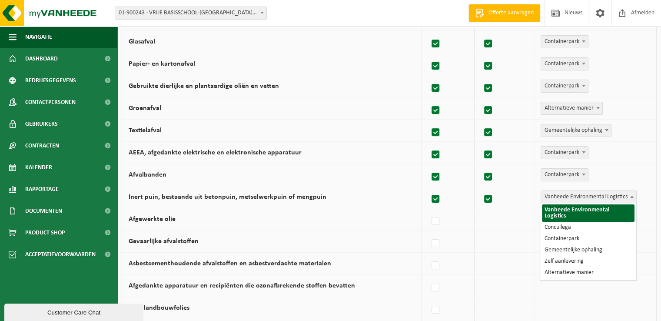
click at [561, 193] on span "Vanheede Environmental Logistics" at bounding box center [588, 197] width 95 height 12
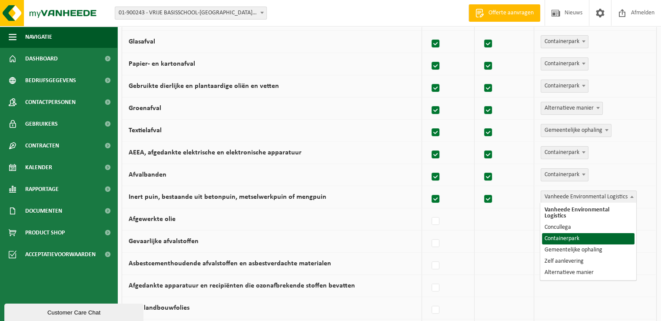
select select "Containerpark"
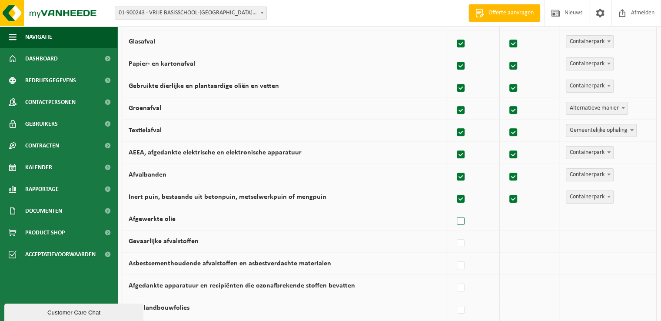
click at [466, 220] on label at bounding box center [461, 221] width 12 height 13
click at [453, 210] on input "Afgewerkte olie" at bounding box center [453, 210] width 0 height 0
checkbox input "true"
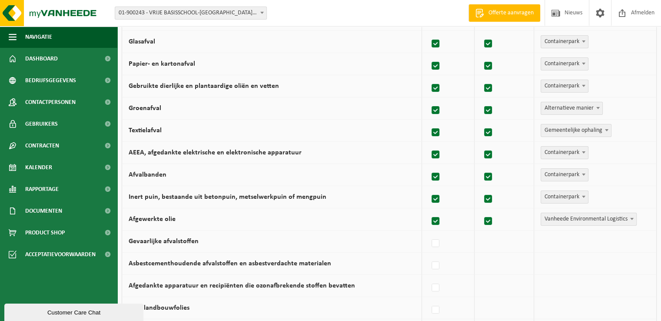
click at [569, 221] on span "Vanheede Environmental Logistics" at bounding box center [588, 219] width 95 height 12
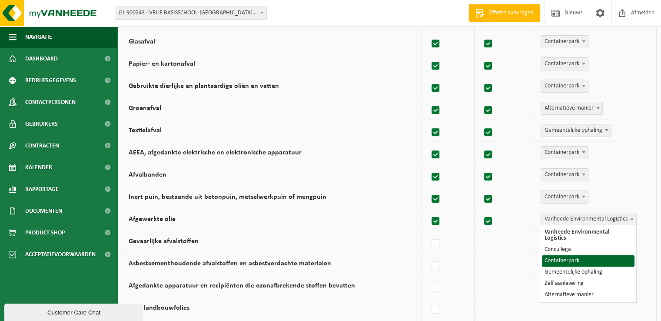
select select "Containerpark"
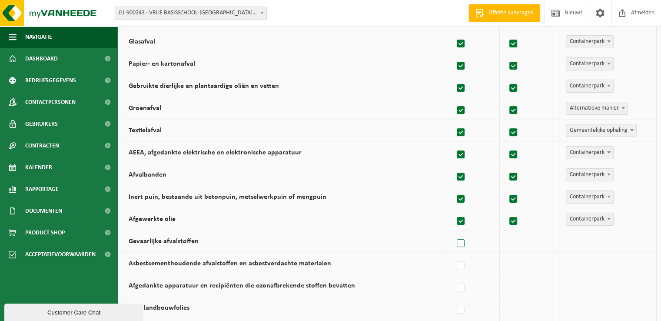
click at [459, 244] on label at bounding box center [461, 243] width 12 height 13
click at [453, 232] on input "Gevaarlijke afvalstoffen" at bounding box center [453, 232] width 0 height 0
checkbox input "true"
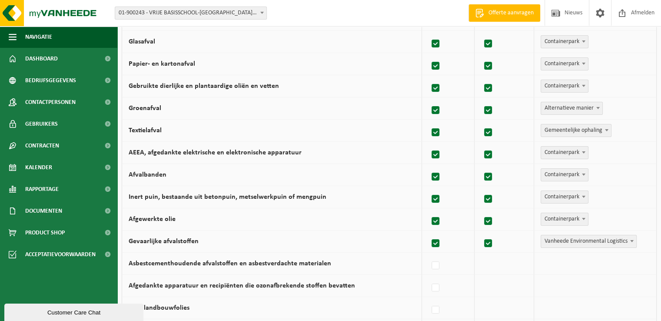
click at [572, 242] on span "Vanheede Environmental Logistics" at bounding box center [588, 241] width 95 height 12
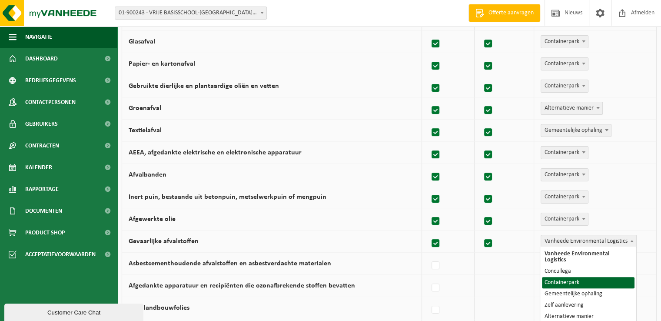
select select "Containerpark"
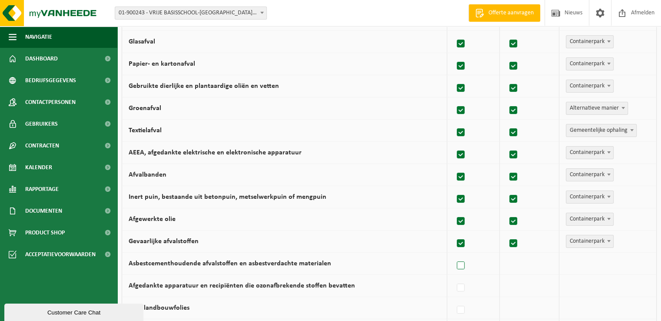
click at [459, 263] on label at bounding box center [461, 265] width 12 height 13
click at [453, 255] on input "Asbestcementhoudende afvalstoffen en asbestverdachte materialen" at bounding box center [453, 254] width 0 height 0
checkbox input "true"
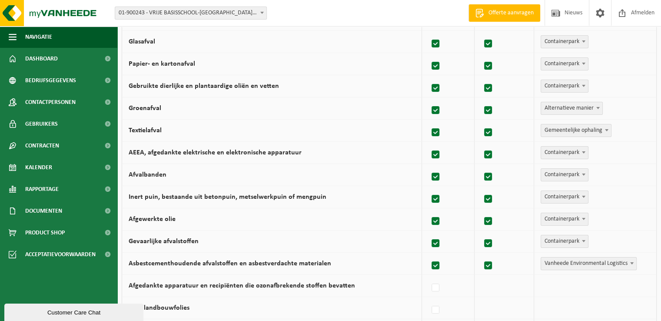
click at [567, 264] on span "Vanheede Environmental Logistics" at bounding box center [588, 263] width 95 height 12
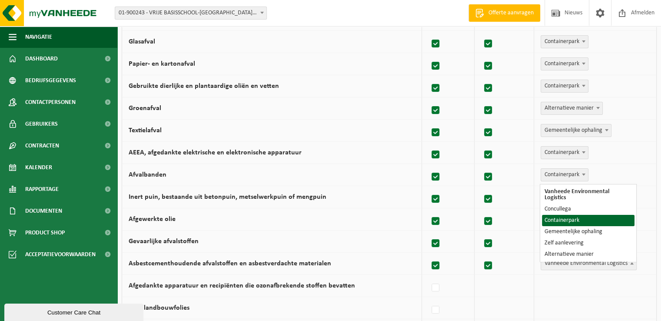
select select "Containerpark"
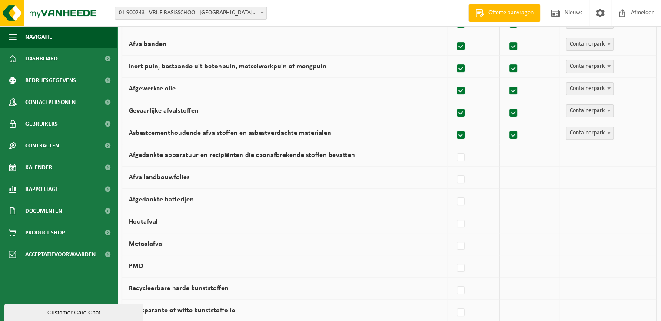
scroll to position [280, 0]
click at [463, 156] on label at bounding box center [461, 156] width 12 height 13
click at [453, 146] on input "Afgedankte apparatuur en recipiënten die ozonafbrekende stoffen bevatten" at bounding box center [453, 146] width 0 height 0
checkbox input "true"
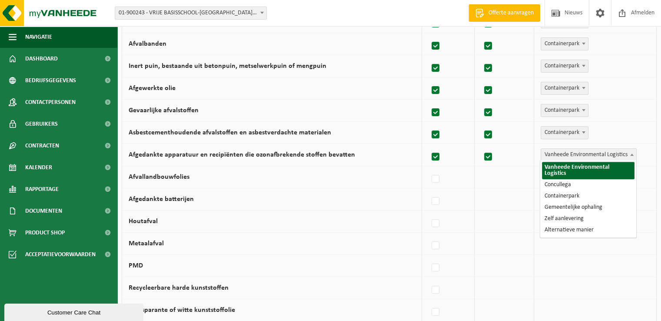
click at [567, 154] on span "Vanheede Environmental Logistics" at bounding box center [588, 155] width 95 height 12
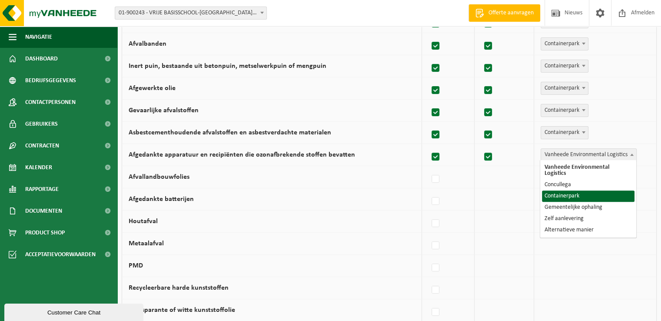
select select "Containerpark"
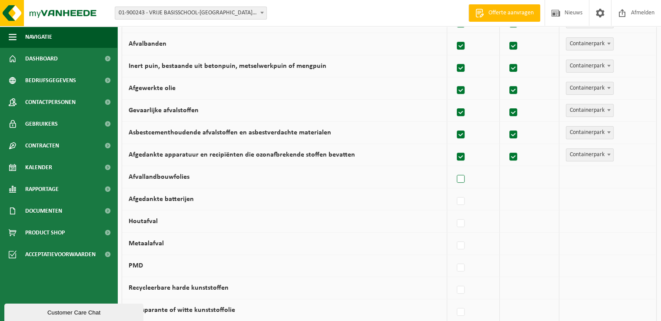
click at [464, 177] on label at bounding box center [461, 178] width 12 height 13
click at [453, 168] on input "Afvallandbouwfolies" at bounding box center [453, 168] width 0 height 0
checkbox input "true"
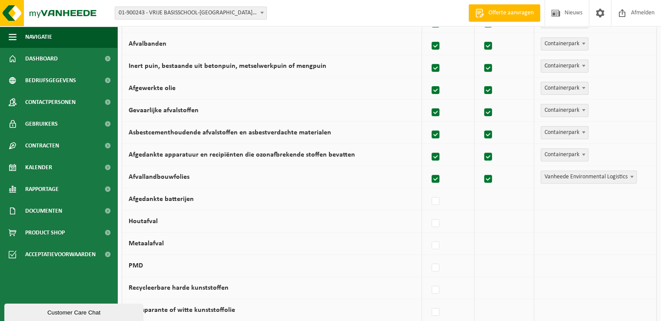
click at [435, 175] on label at bounding box center [436, 178] width 12 height 13
click at [428, 168] on input "Afvallandbouwfolies" at bounding box center [428, 168] width 0 height 0
checkbox input "false"
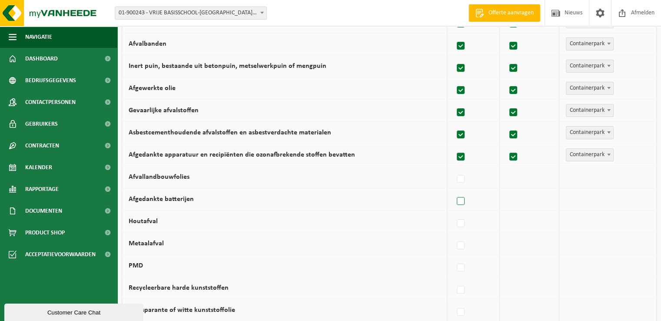
click at [464, 202] on label at bounding box center [461, 201] width 12 height 13
click at [453, 190] on input "Afgedankte batterijen" at bounding box center [453, 190] width 0 height 0
checkbox input "true"
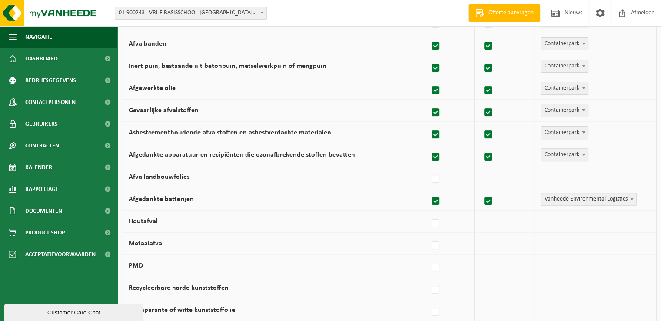
click at [566, 199] on span "Vanheede Environmental Logistics" at bounding box center [588, 199] width 95 height 12
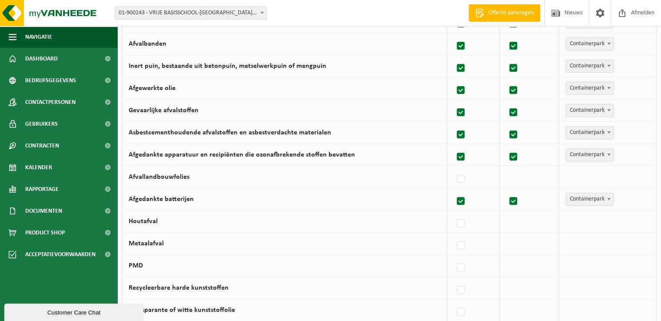
click at [577, 197] on span "Containerpark" at bounding box center [589, 199] width 47 height 12
select select "Alternatieve manier"
click at [462, 222] on label at bounding box center [461, 223] width 12 height 13
click at [453, 212] on input "Houtafval" at bounding box center [453, 212] width 0 height 0
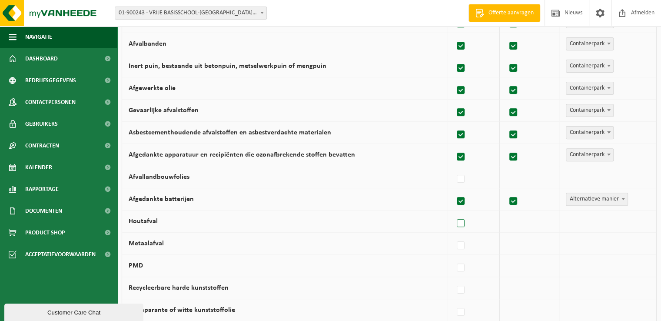
checkbox input "true"
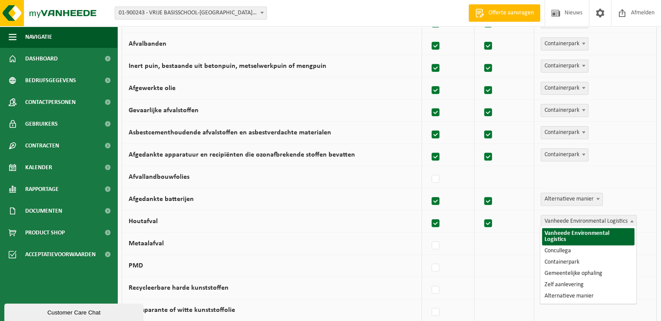
click at [568, 218] on span "Vanheede Environmental Logistics" at bounding box center [588, 221] width 95 height 12
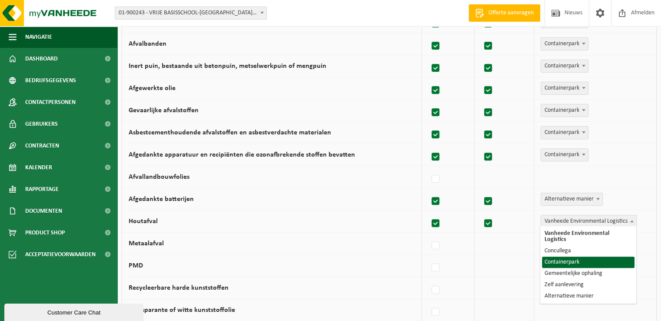
select select "Containerpark"
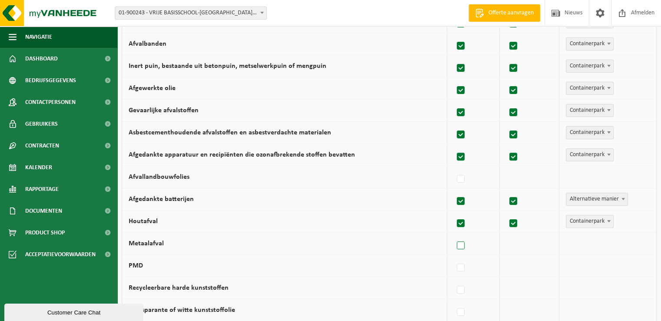
click at [463, 242] on label at bounding box center [461, 245] width 12 height 13
click at [453, 235] on input "Metaalafval" at bounding box center [453, 234] width 0 height 0
checkbox input "true"
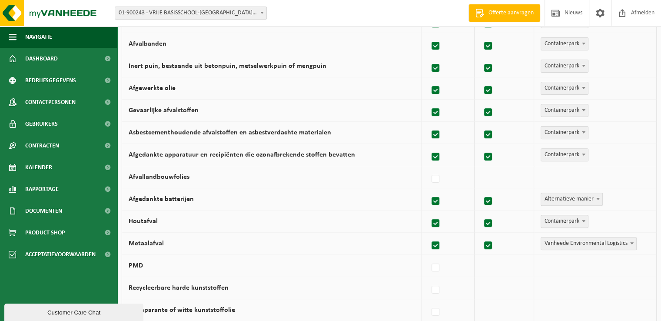
click at [573, 245] on span "Vanheede Environmental Logistics" at bounding box center [588, 243] width 95 height 12
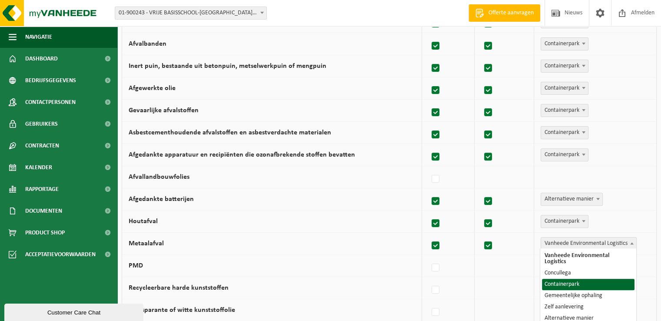
select select "Containerpark"
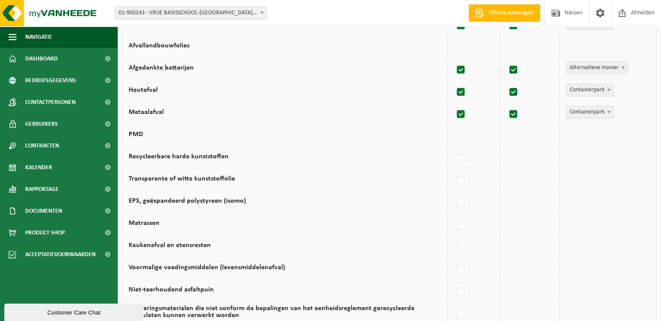
scroll to position [412, 0]
click at [462, 134] on label at bounding box center [461, 135] width 12 height 13
click at [453, 125] on input "PMD" at bounding box center [453, 124] width 0 height 0
checkbox input "true"
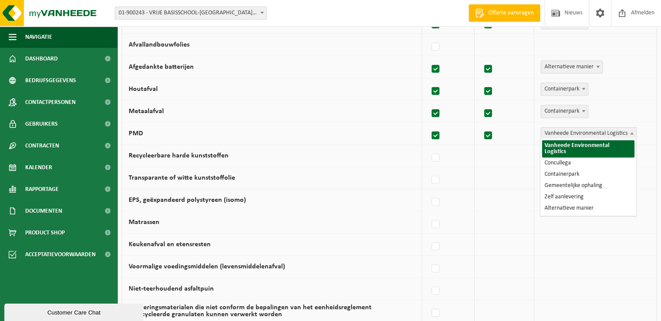
click at [567, 133] on span "Vanheede Environmental Logistics" at bounding box center [588, 133] width 95 height 12
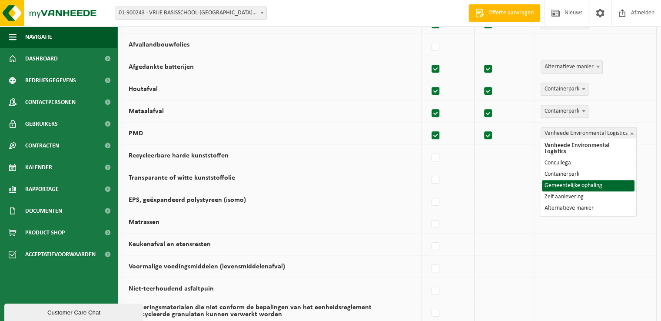
select select "Gemeentelijke ophaling"
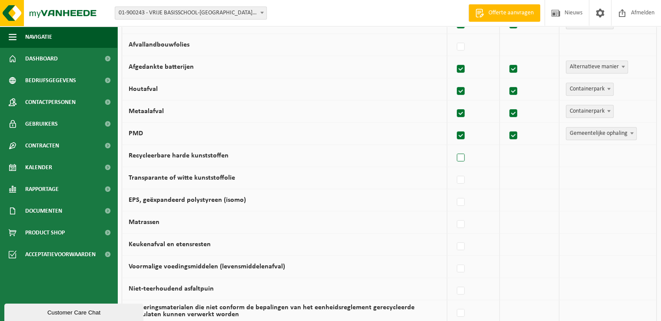
click at [461, 158] on label at bounding box center [461, 157] width 12 height 13
click at [453, 147] on input "Recycleerbare harde kunststoffen" at bounding box center [453, 146] width 0 height 0
checkbox input "true"
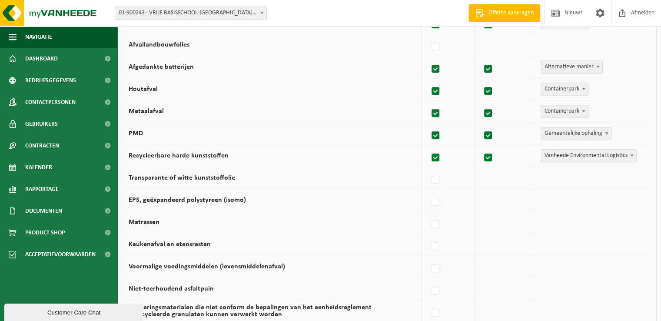
click at [567, 153] on span "Vanheede Environmental Logistics" at bounding box center [588, 155] width 95 height 12
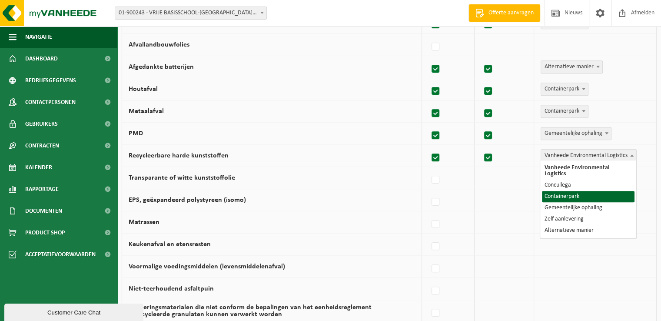
select select "Containerpark"
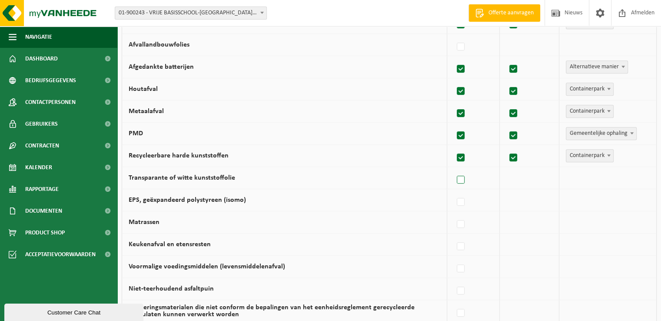
click at [464, 179] on label at bounding box center [461, 179] width 12 height 13
click at [453, 169] on input "Transparante of witte kunststoffolie" at bounding box center [453, 169] width 0 height 0
checkbox input "true"
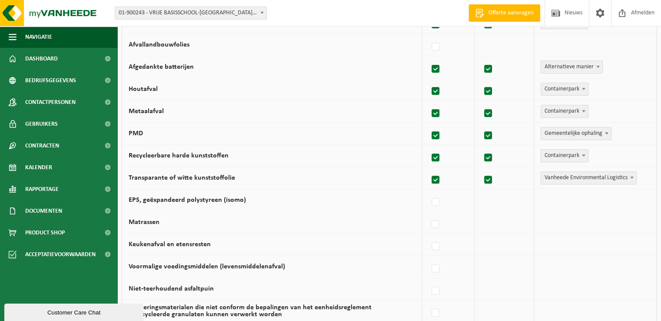
click at [569, 175] on span "Vanheede Environmental Logistics" at bounding box center [588, 178] width 95 height 12
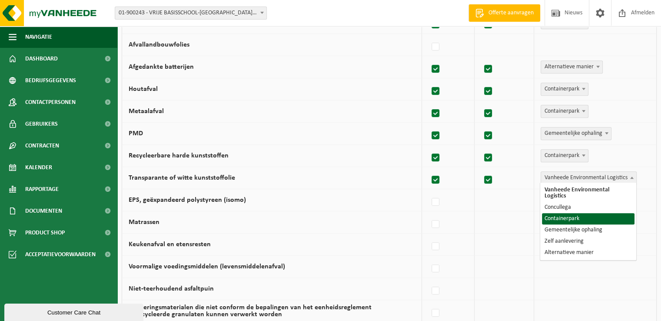
select select "Containerpark"
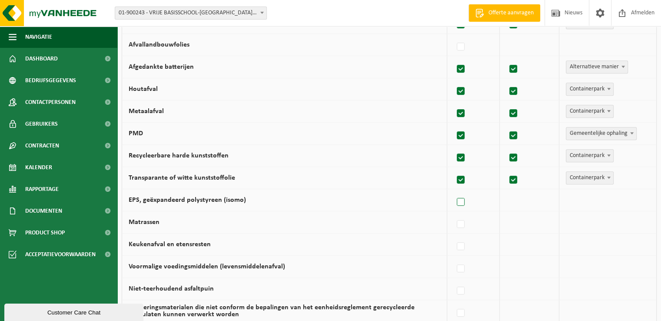
click at [459, 197] on label at bounding box center [461, 201] width 12 height 13
click at [453, 191] on input "EPS, geëxpandeerd polystyreen (isomo)" at bounding box center [453, 191] width 0 height 0
checkbox input "true"
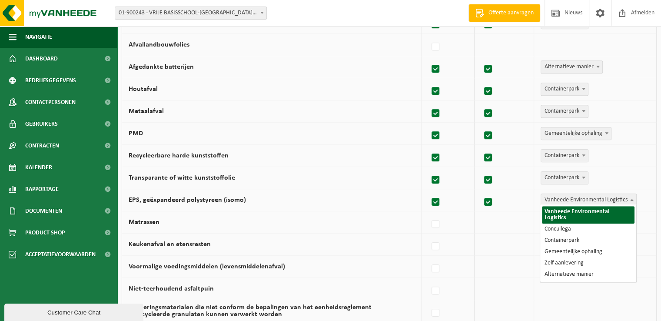
click at [574, 195] on span "Vanheede Environmental Logistics" at bounding box center [588, 200] width 95 height 12
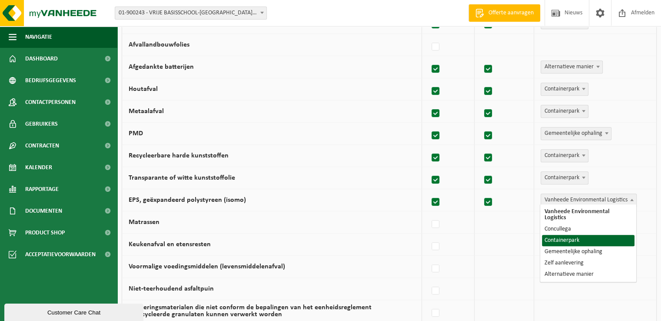
select select "Containerpark"
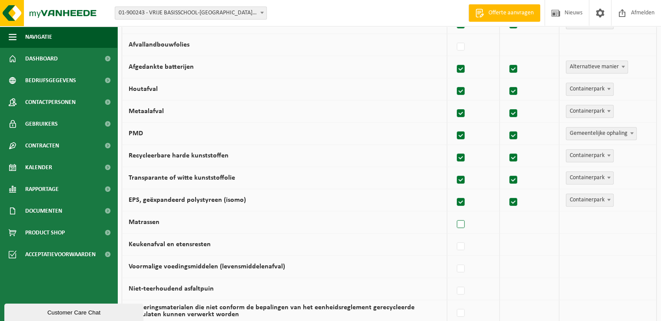
click at [458, 218] on label at bounding box center [461, 224] width 12 height 13
click at [453, 213] on input "Matrassen" at bounding box center [453, 213] width 0 height 0
checkbox input "true"
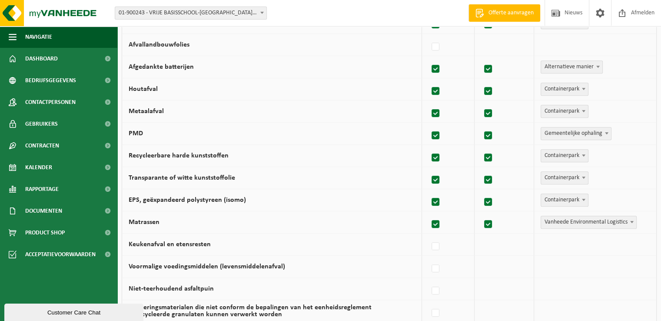
click at [563, 221] on span "Vanheede Environmental Logistics" at bounding box center [588, 222] width 95 height 12
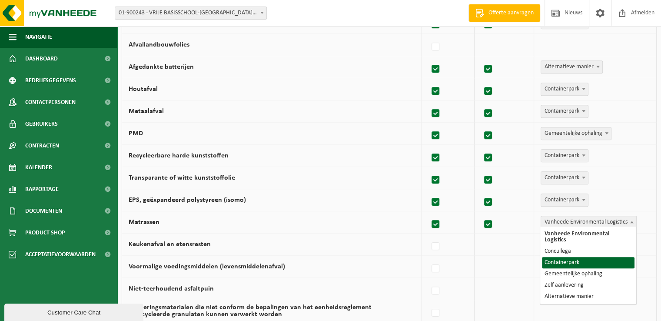
select select "Containerpark"
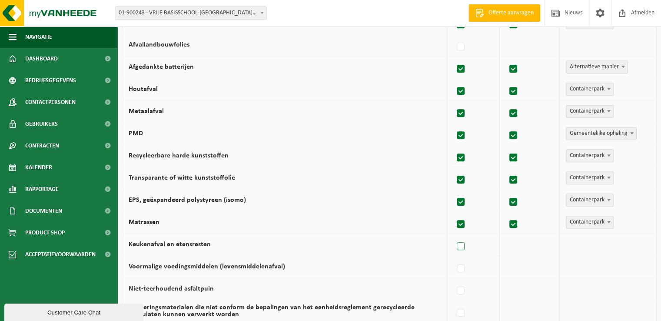
click at [461, 245] on label at bounding box center [461, 246] width 12 height 13
click at [453, 235] on input "Keukenafval en etensresten" at bounding box center [453, 235] width 0 height 0
checkbox input "true"
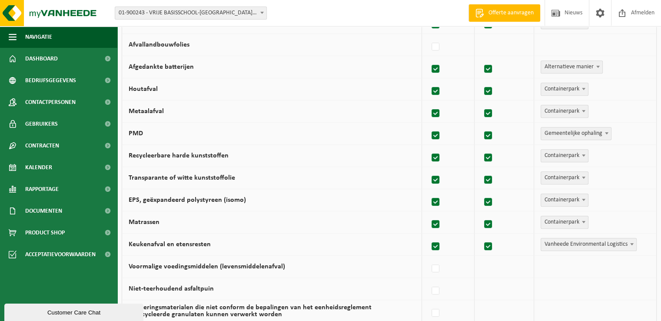
click at [575, 242] on span "Vanheede Environmental Logistics" at bounding box center [588, 244] width 95 height 12
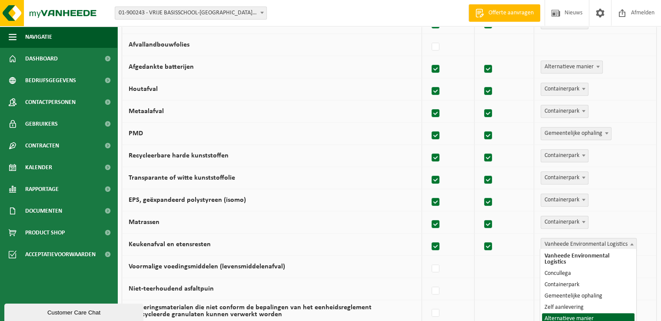
select select "Alternatieve manier"
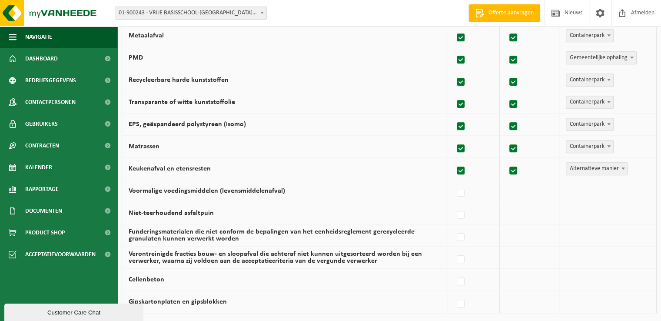
scroll to position [500, 0]
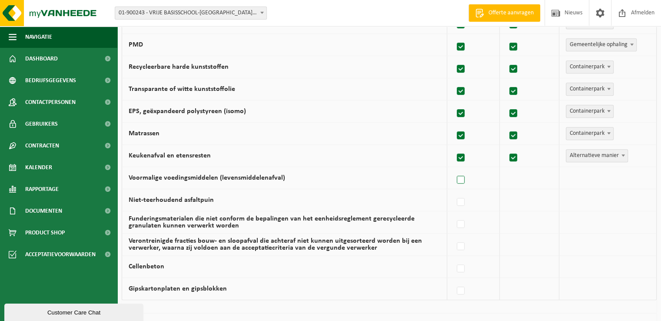
click at [458, 177] on label at bounding box center [461, 179] width 12 height 13
click at [453, 169] on input "Voormalige voedingsmiddelen (levensmiddelenafval)" at bounding box center [453, 169] width 0 height 0
checkbox input "true"
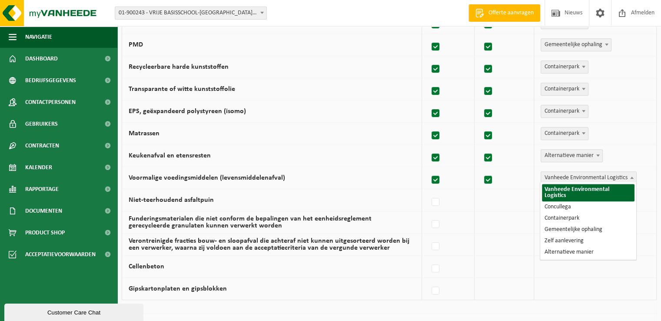
click at [568, 178] on span "Vanheede Environmental Logistics" at bounding box center [588, 178] width 95 height 12
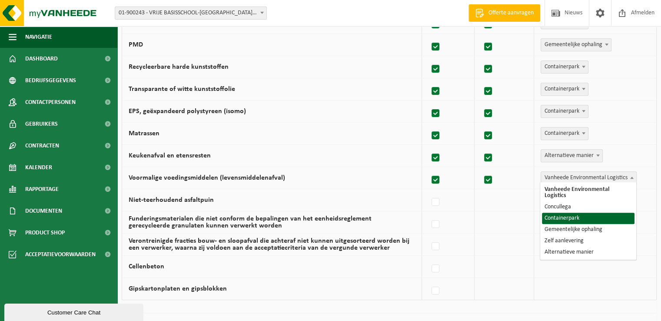
select select "Containerpark"
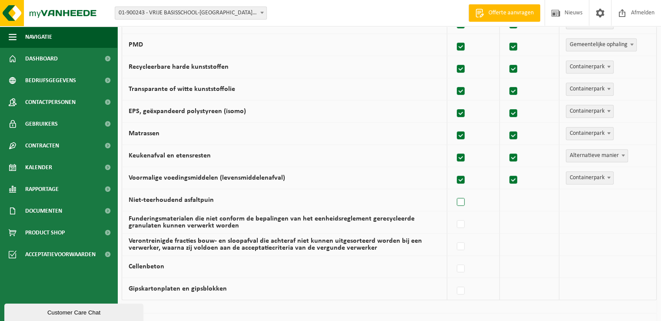
click at [460, 201] on label at bounding box center [461, 201] width 12 height 13
click at [453, 191] on input "Niet-teerhoudend asfaltpuin" at bounding box center [453, 191] width 0 height 0
checkbox input "true"
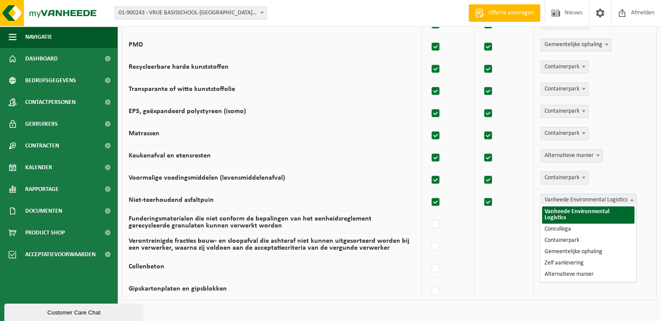
click at [579, 196] on span "Vanheede Environmental Logistics" at bounding box center [588, 200] width 95 height 12
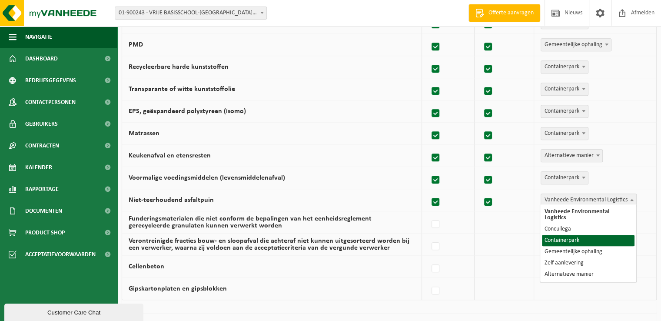
select select "Containerpark"
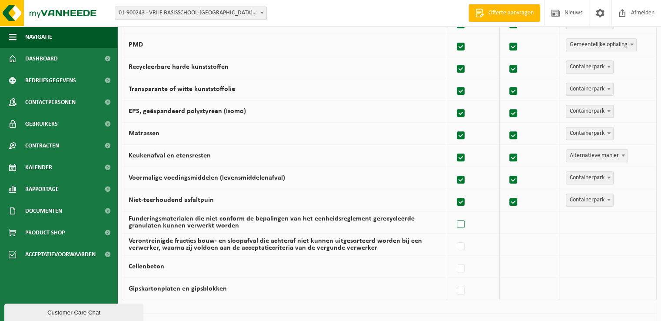
click at [462, 223] on label at bounding box center [461, 224] width 12 height 13
click at [453, 213] on input "Funderingsmaterialen die niet conform de bepalingen van het eenheidsreglement g…" at bounding box center [453, 213] width 0 height 0
checkbox input "true"
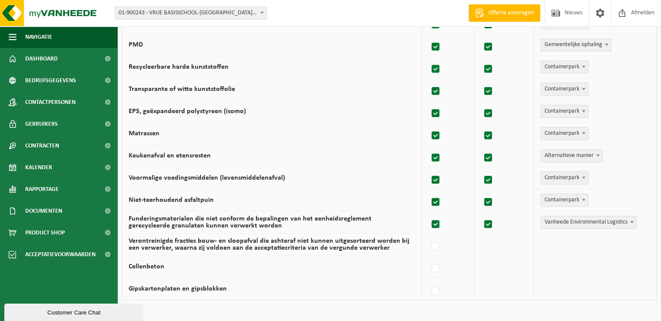
click at [565, 218] on span "Vanheede Environmental Logistics" at bounding box center [588, 222] width 95 height 12
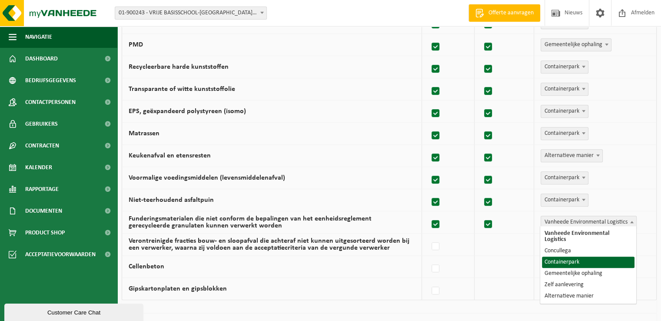
select select "Containerpark"
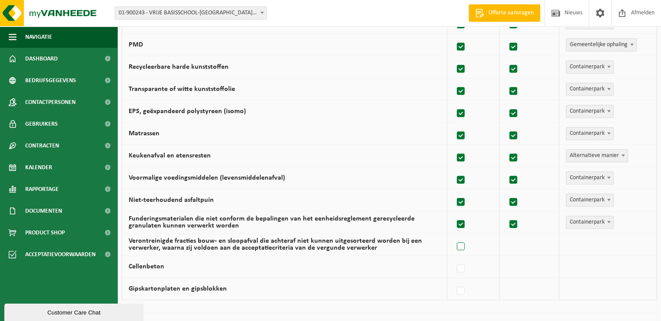
click at [466, 242] on label at bounding box center [461, 246] width 12 height 13
click at [453, 235] on input "Verontreinigde fracties bouw- en sloopafval die achteraf niet kunnen uitgesorte…" at bounding box center [453, 235] width 0 height 0
checkbox input "true"
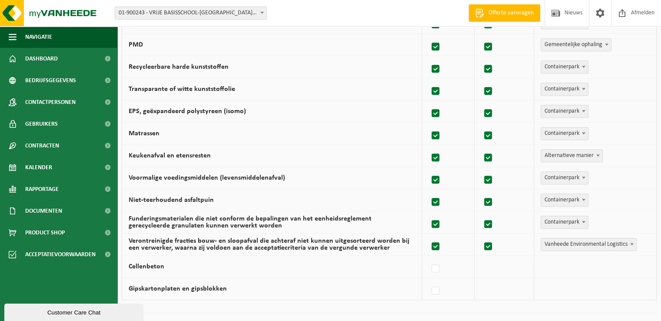
click at [572, 240] on span "Vanheede Environmental Logistics" at bounding box center [588, 244] width 95 height 12
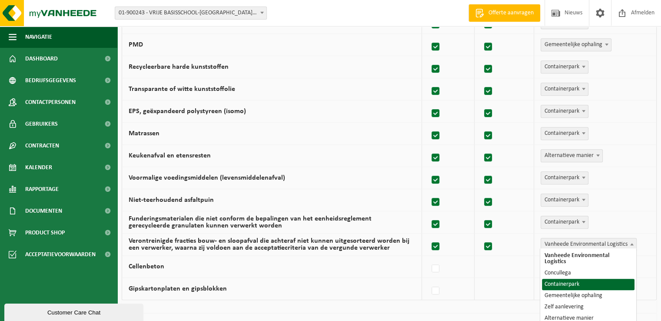
select select "Containerpark"
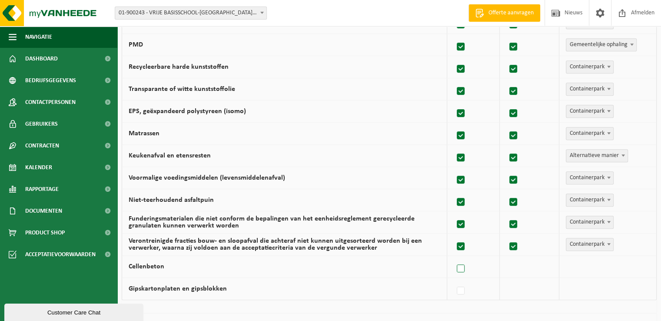
click at [467, 264] on label at bounding box center [461, 268] width 12 height 13
click at [453, 258] on input "Cellenbeton" at bounding box center [453, 257] width 0 height 0
checkbox input "true"
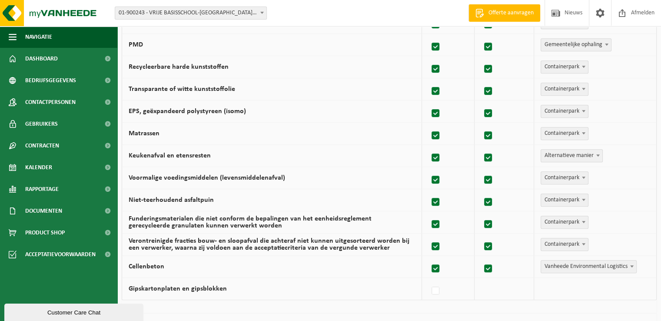
click at [568, 269] on span "Vanheede Environmental Logistics" at bounding box center [588, 266] width 96 height 13
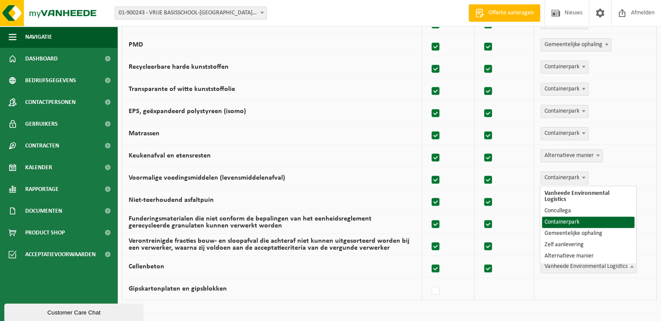
select select "Containerpark"
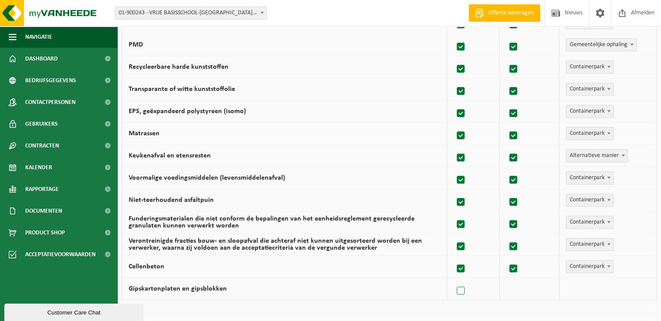
click at [463, 289] on label at bounding box center [461, 290] width 12 height 13
click at [453, 280] on input "Gipskartonplaten en gipsblokken" at bounding box center [453, 279] width 0 height 0
checkbox input "true"
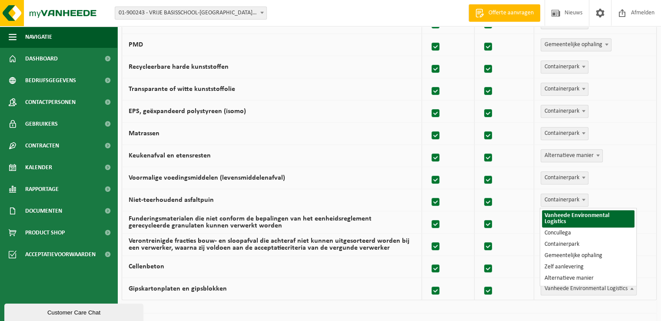
click at [563, 282] on span "Vanheede Environmental Logistics" at bounding box center [588, 288] width 95 height 12
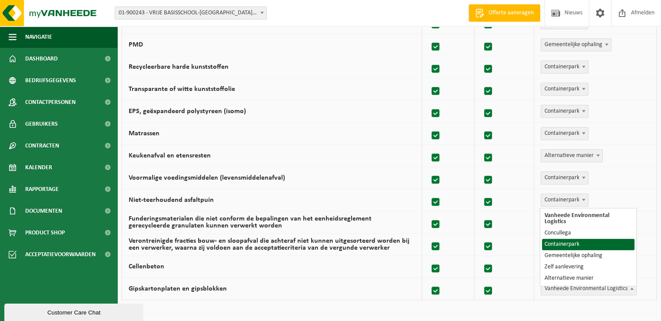
select select "Containerpark"
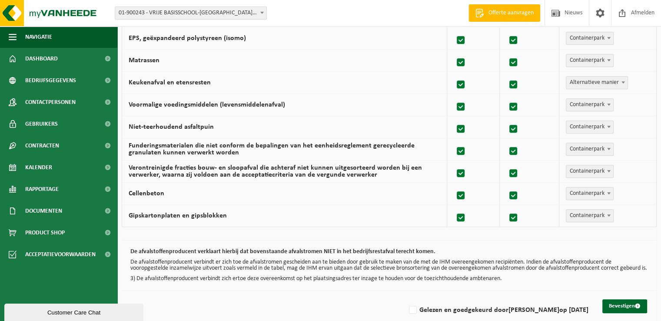
scroll to position [590, 0]
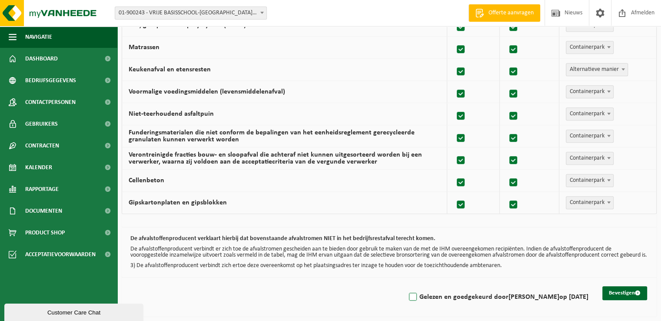
click at [407, 299] on label "Gelezen en goedgekeurd door VIRGINIE VANCOPPENOLLE op 08/09/25" at bounding box center [497, 296] width 181 height 13
click at [405, 286] on input "Gelezen en goedgekeurd door VIRGINIE VANCOPPENOLLE op 08/09/25" at bounding box center [405, 285] width 0 height 0
checkbox input "true"
click at [619, 291] on button "Bevestigen" at bounding box center [624, 293] width 45 height 14
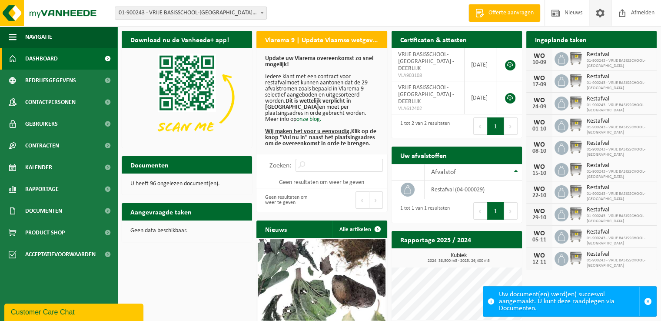
click at [599, 13] on span at bounding box center [599, 13] width 13 height 26
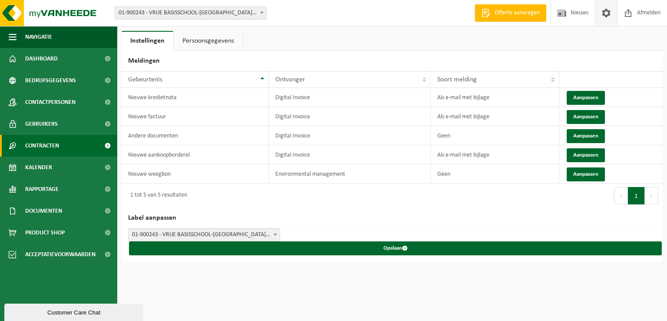
click at [43, 146] on span "Contracten" at bounding box center [42, 146] width 34 height 22
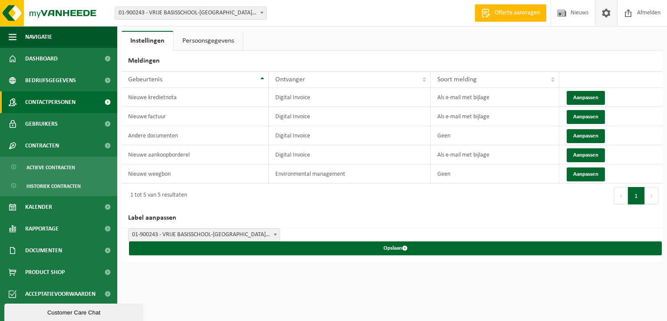
click at [50, 103] on span "Contactpersonen" at bounding box center [50, 102] width 50 height 22
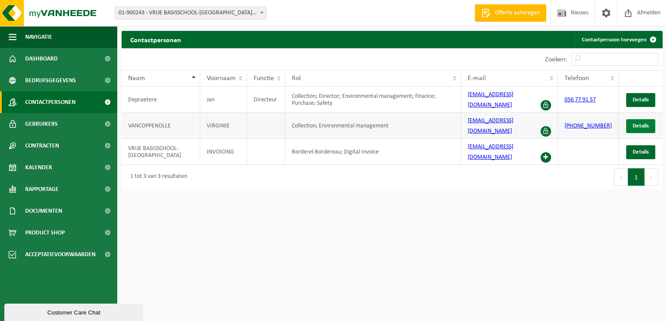
click at [636, 123] on span "Details" at bounding box center [641, 126] width 16 height 6
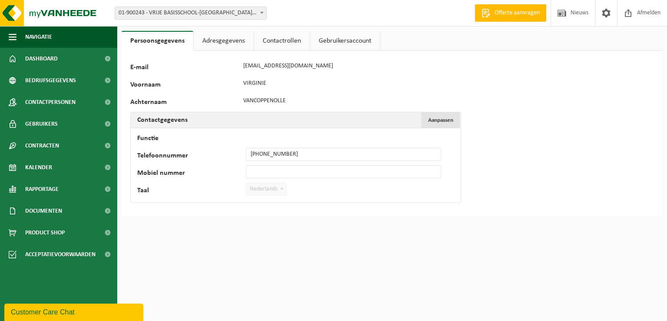
click at [444, 120] on span "Aanpassen" at bounding box center [440, 120] width 25 height 6
click at [209, 43] on link "Adresgegevens" at bounding box center [224, 41] width 60 height 20
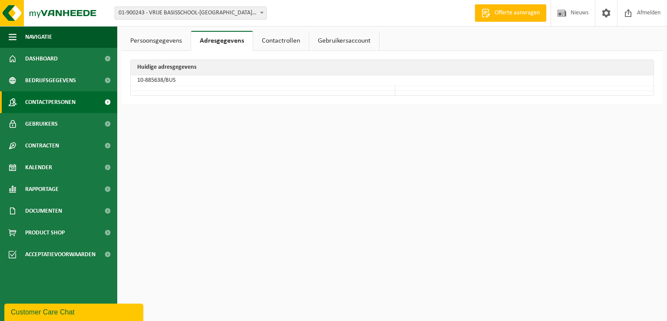
click at [63, 103] on span "Contactpersonen" at bounding box center [50, 102] width 50 height 22
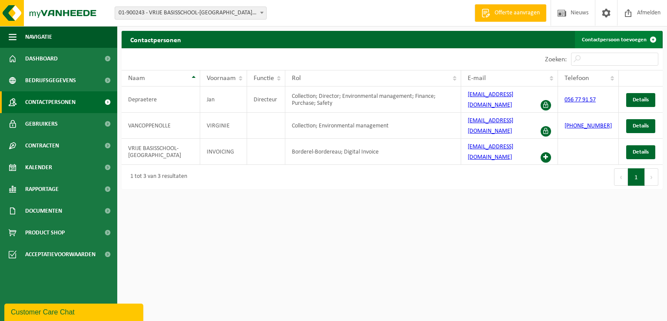
click at [610, 41] on link "Contactpersoon toevoegen" at bounding box center [618, 39] width 87 height 17
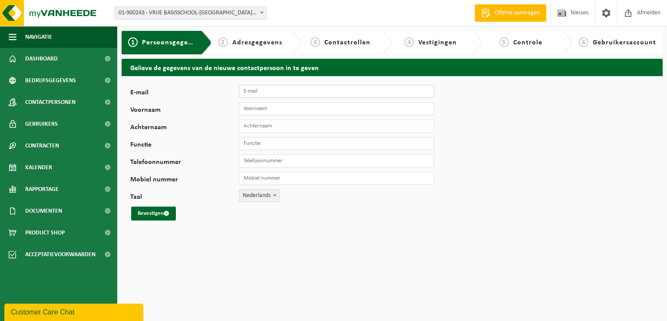
click at [302, 87] on input "E-mail" at bounding box center [336, 91] width 195 height 13
type input "directeur@sintlodewijk.org"
click at [264, 110] on input "Voornaam" at bounding box center [336, 108] width 195 height 13
type input "Chiara"
click at [252, 131] on input "Achternaam" at bounding box center [336, 125] width 195 height 13
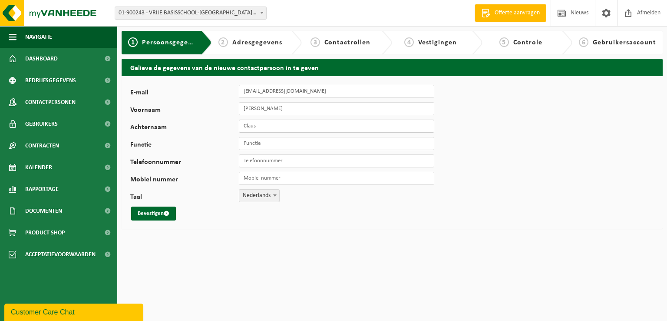
type input "Claus"
click at [254, 144] on input "Functie" at bounding box center [336, 143] width 195 height 13
type input "Directeur"
click at [284, 163] on input "Telefoonnummer" at bounding box center [336, 160] width 195 height 13
type input "+32 56 77 91 57"
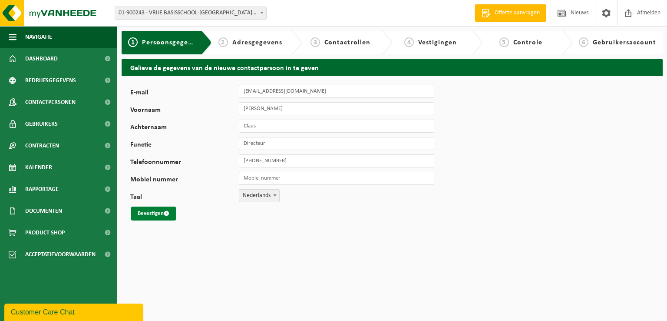
click at [164, 215] on span "submit" at bounding box center [167, 213] width 6 height 6
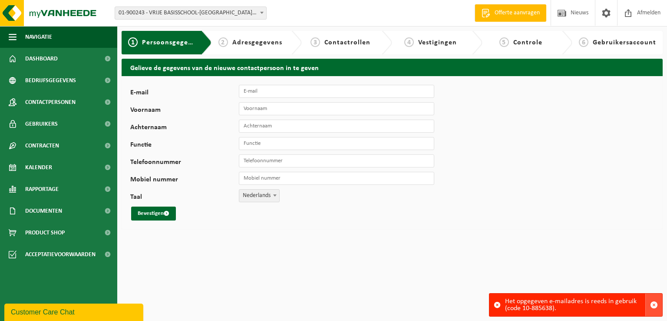
click at [655, 305] on span "button" at bounding box center [654, 305] width 8 height 8
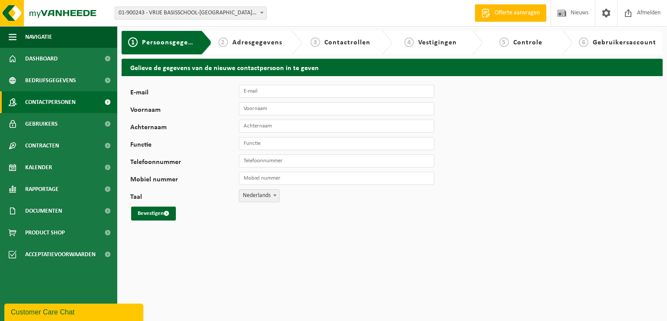
click at [43, 103] on span "Contactpersonen" at bounding box center [50, 102] width 50 height 22
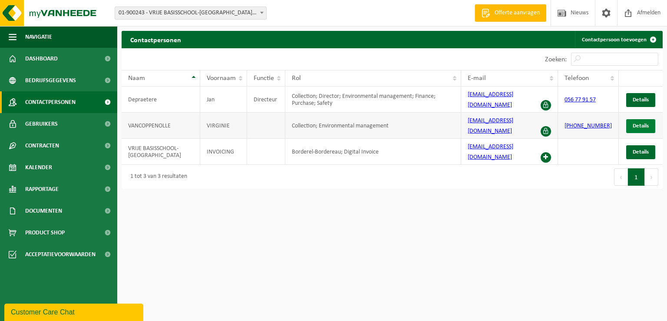
click at [645, 123] on span "Details" at bounding box center [641, 126] width 16 height 6
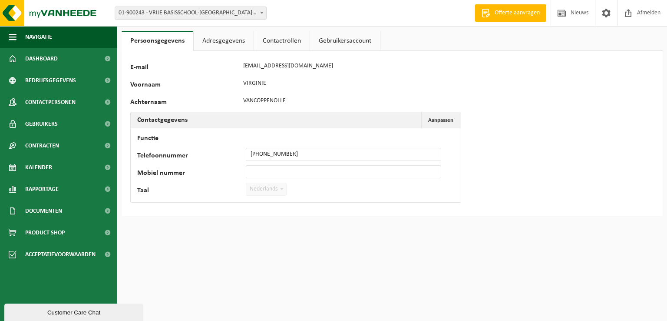
click at [211, 39] on link "Adresgegevens" at bounding box center [224, 41] width 60 height 20
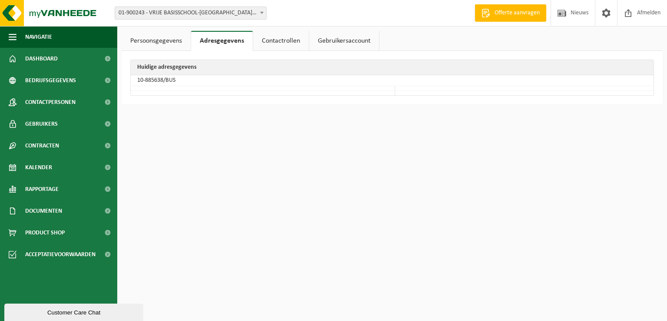
click at [279, 39] on link "Contactrollen" at bounding box center [281, 41] width 56 height 20
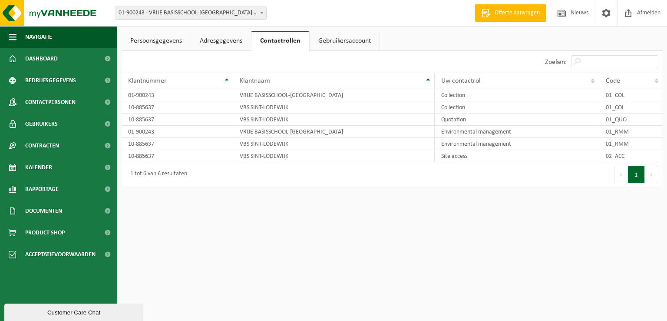
click at [327, 38] on link "Gebruikersaccount" at bounding box center [345, 41] width 70 height 20
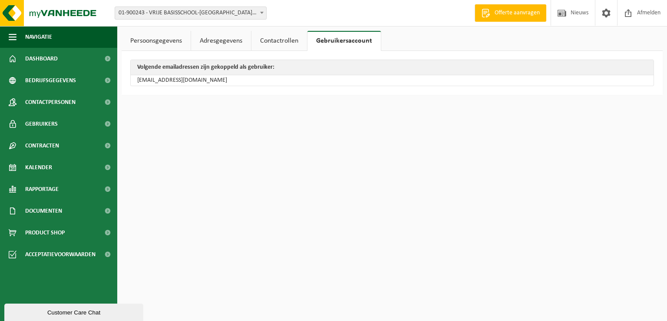
click at [155, 44] on link "Persoonsgegevens" at bounding box center [156, 41] width 69 height 20
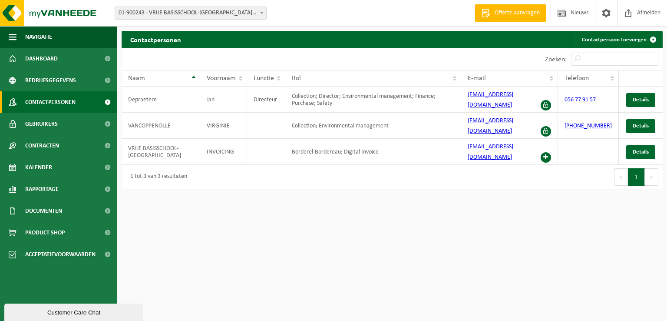
click at [314, 231] on html "Vestiging: 01-900243 - VRIJE BASISSCHOOL-SINT-LODEWIJK - DEERLIJK 10-885637 - V…" at bounding box center [333, 160] width 667 height 321
